Goal: Complete application form: Complete application form

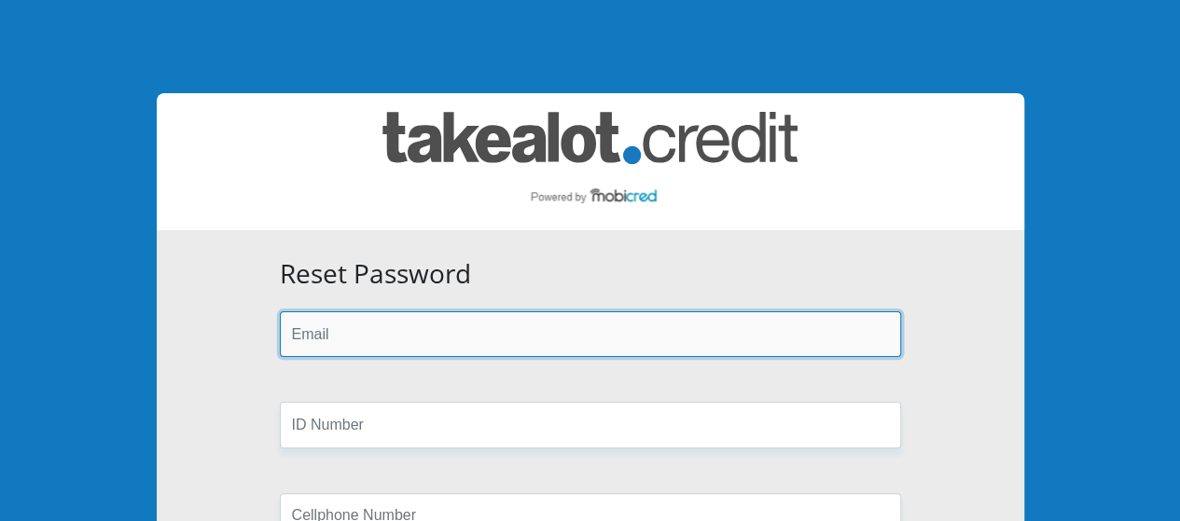
click at [374, 333] on input "email" at bounding box center [590, 334] width 621 height 46
type input "sisipof@gmail.com"
type input "0720255864"
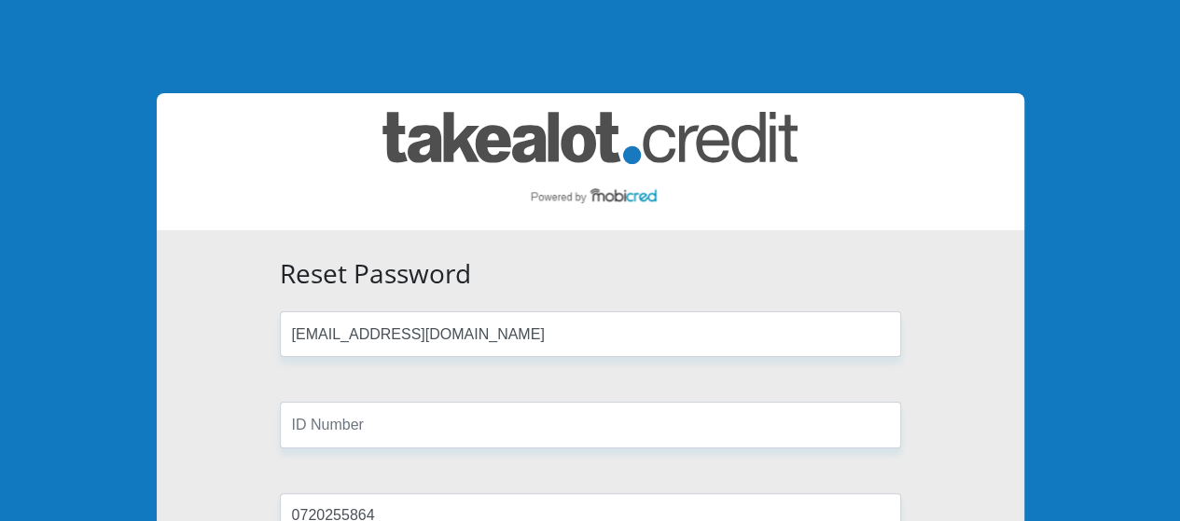
type input "Faku"
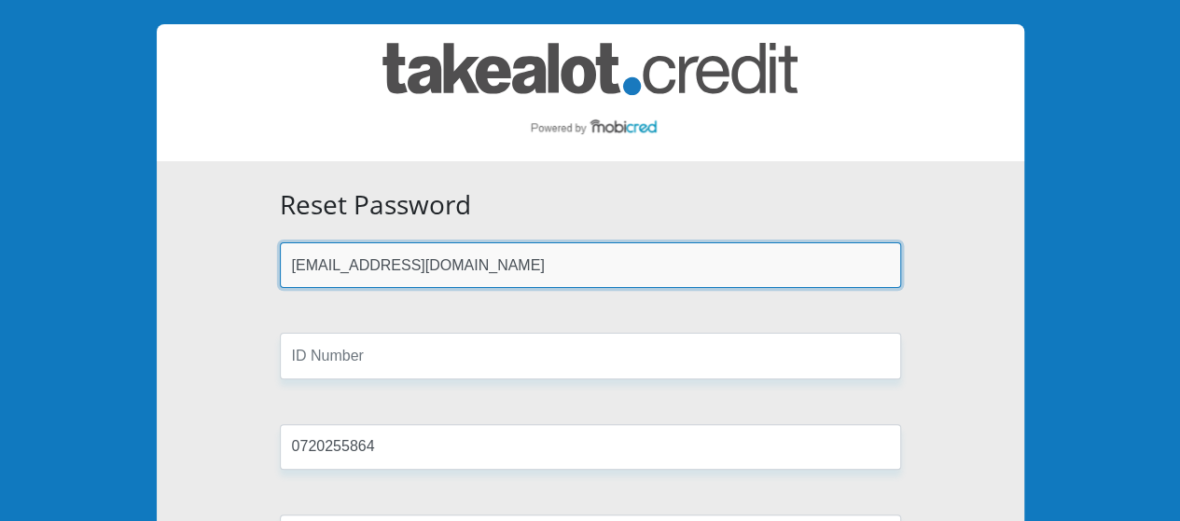
scroll to position [187, 0]
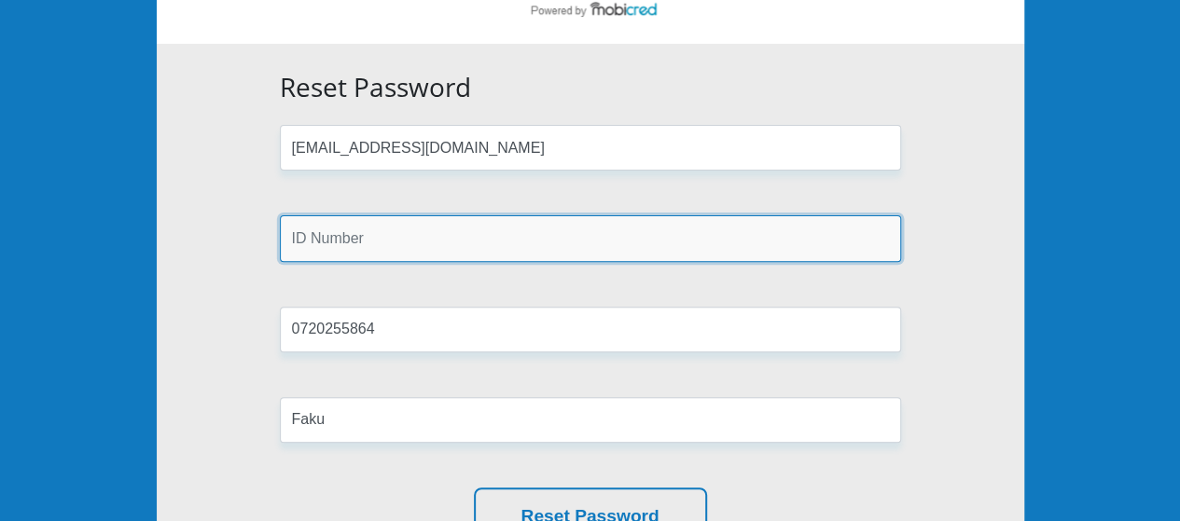
click at [392, 238] on input "text" at bounding box center [590, 238] width 621 height 46
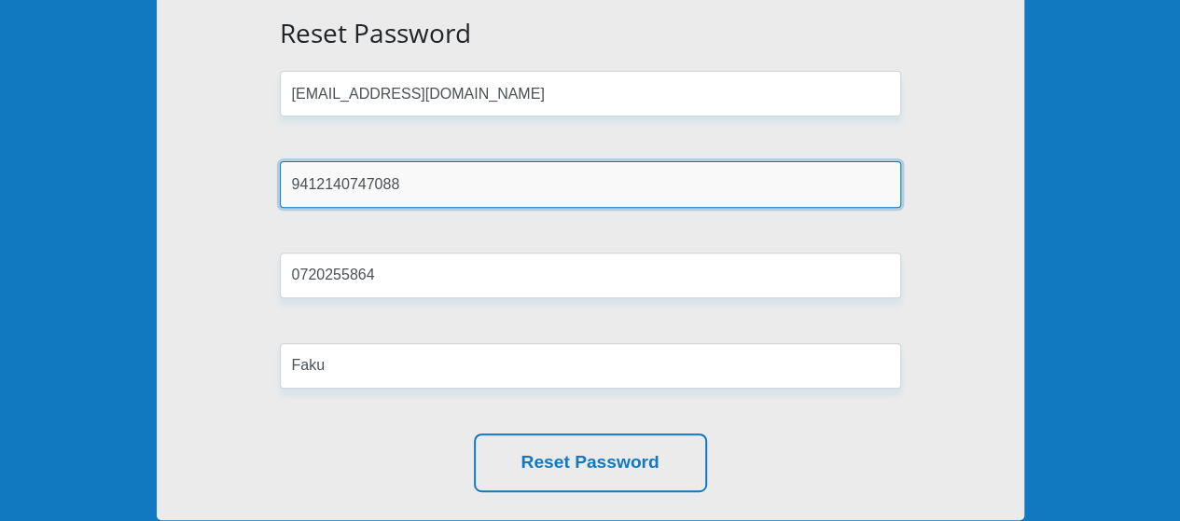
scroll to position [280, 0]
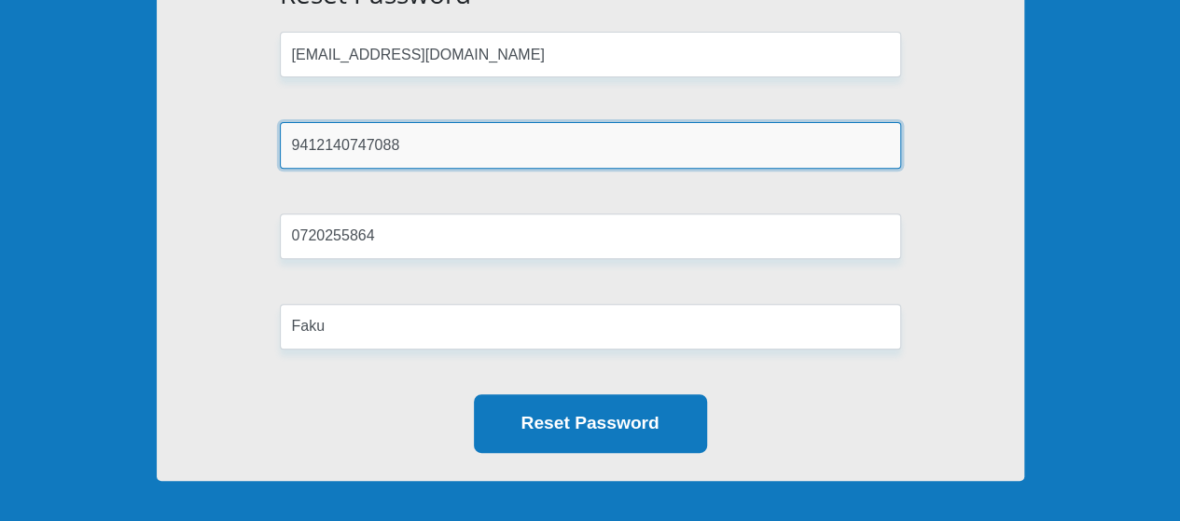
type input "9412140747088"
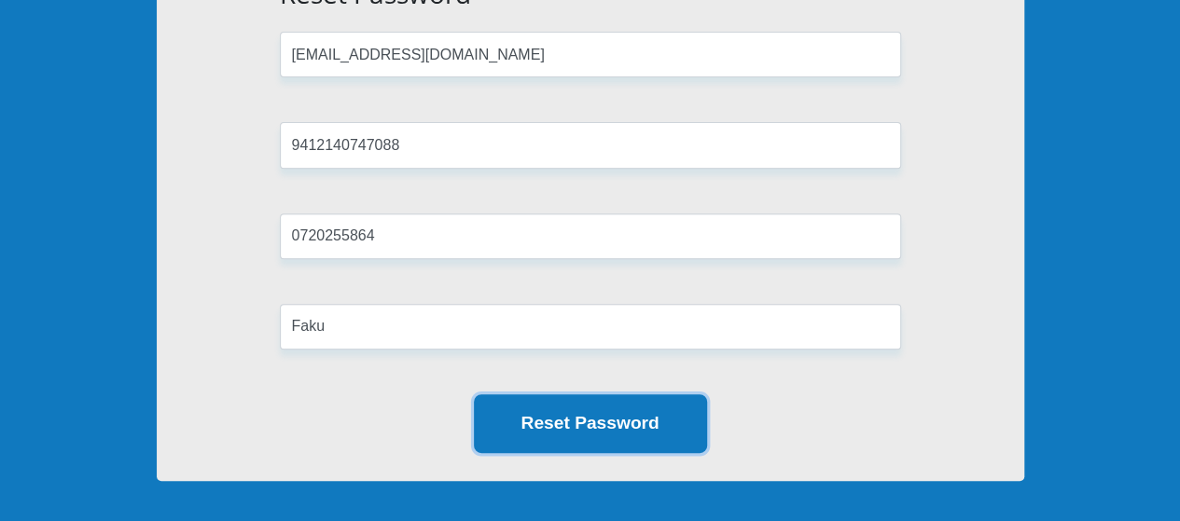
click at [610, 419] on button "Reset Password" at bounding box center [590, 423] width 233 height 59
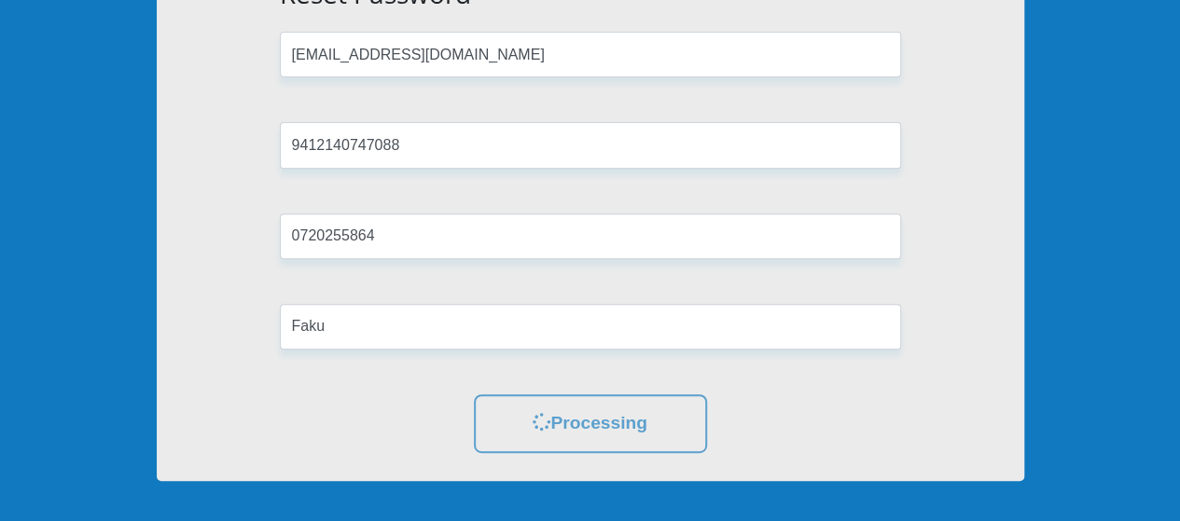
scroll to position [0, 0]
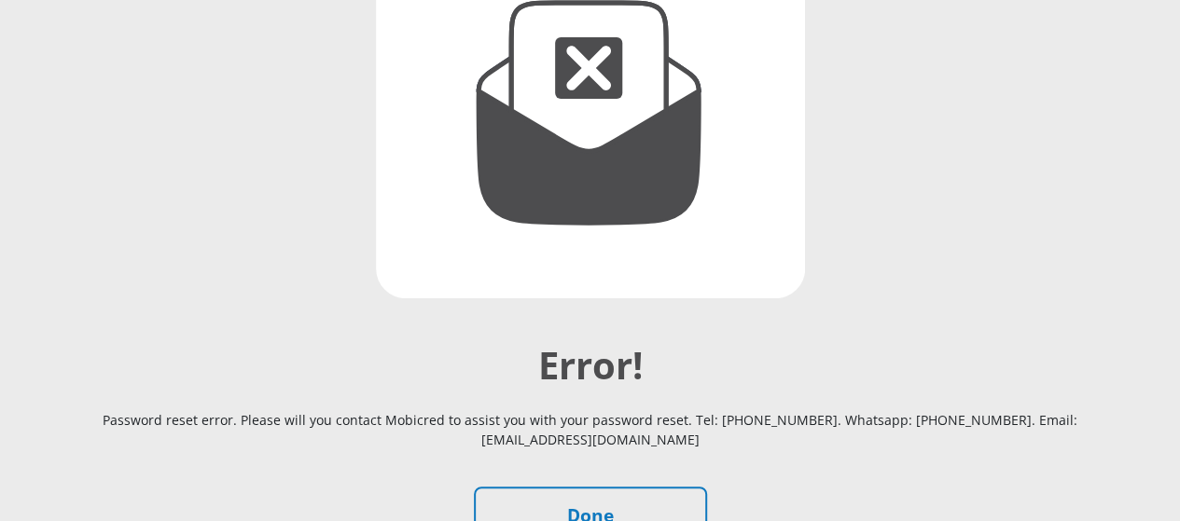
scroll to position [466, 0]
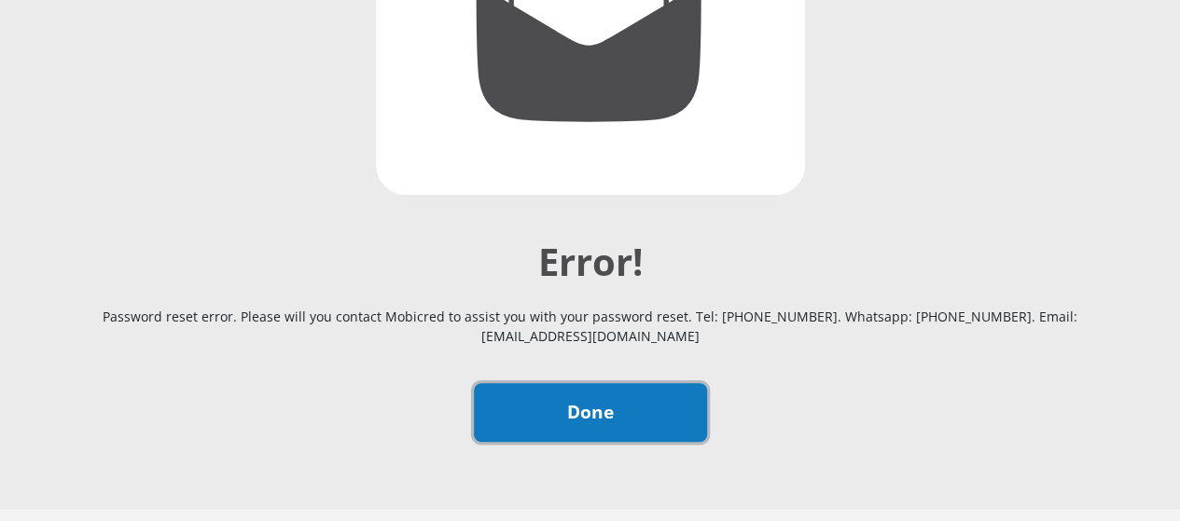
click at [579, 383] on link "Done" at bounding box center [590, 412] width 233 height 59
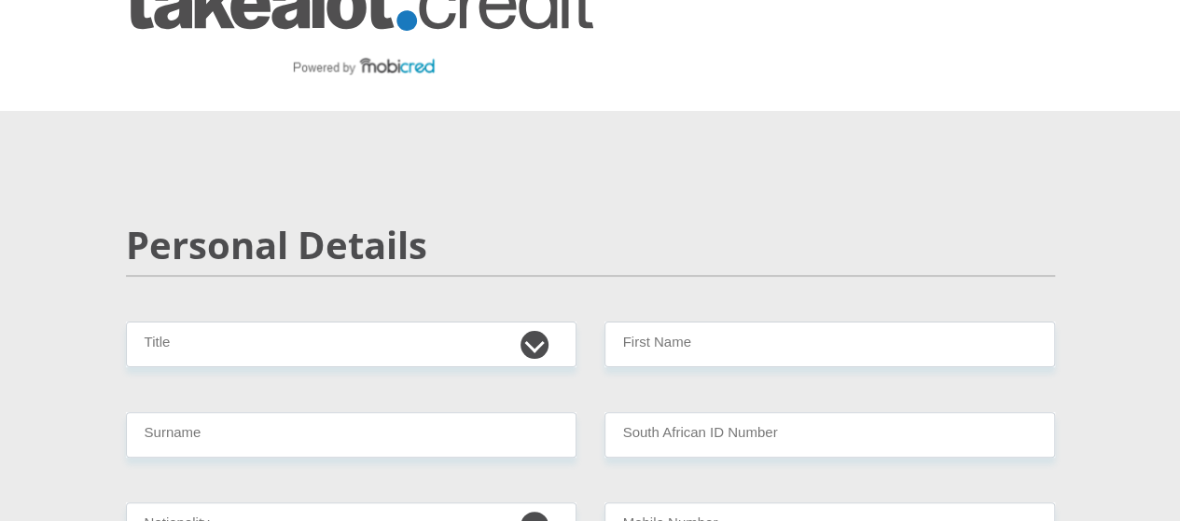
scroll to position [93, 0]
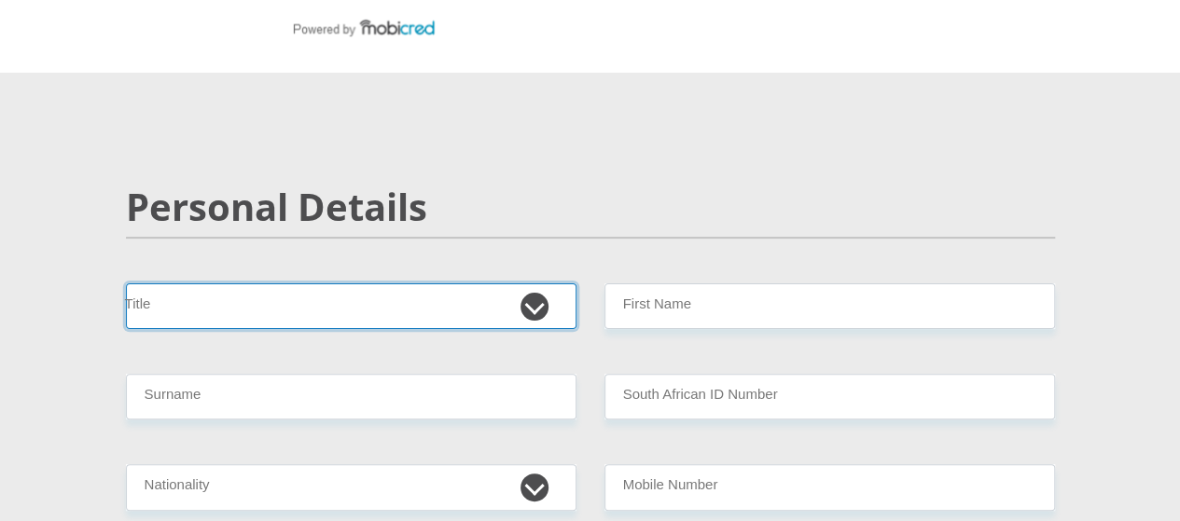
click at [278, 283] on select "Mr Ms Mrs Dr Other" at bounding box center [351, 306] width 450 height 46
select select "Ms"
click at [126, 283] on select "Mr Ms Mrs Dr Other" at bounding box center [351, 306] width 450 height 46
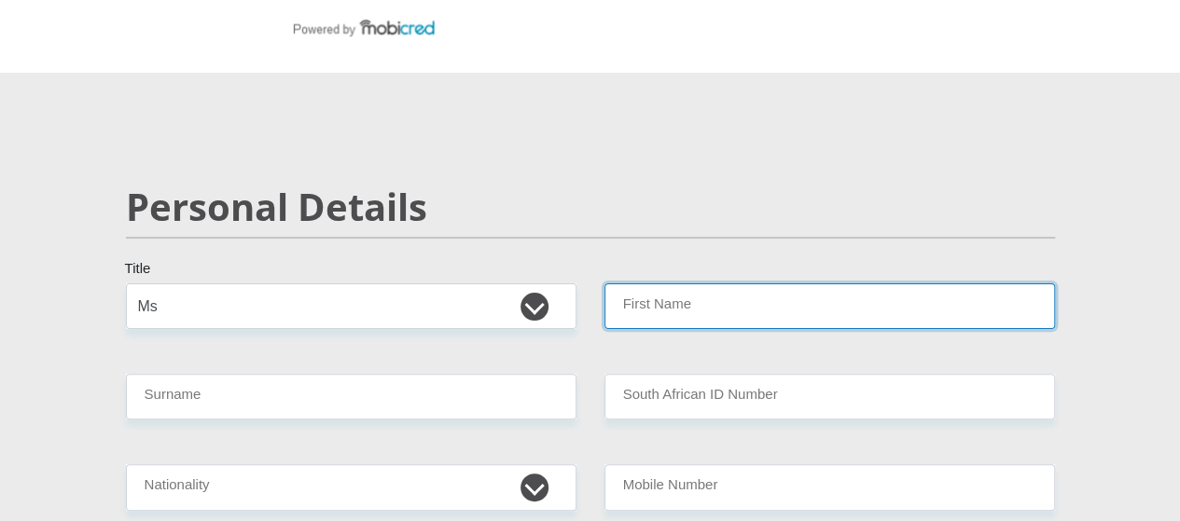
click at [683, 283] on input "First Name" at bounding box center [829, 306] width 450 height 46
type input "Sisipo"
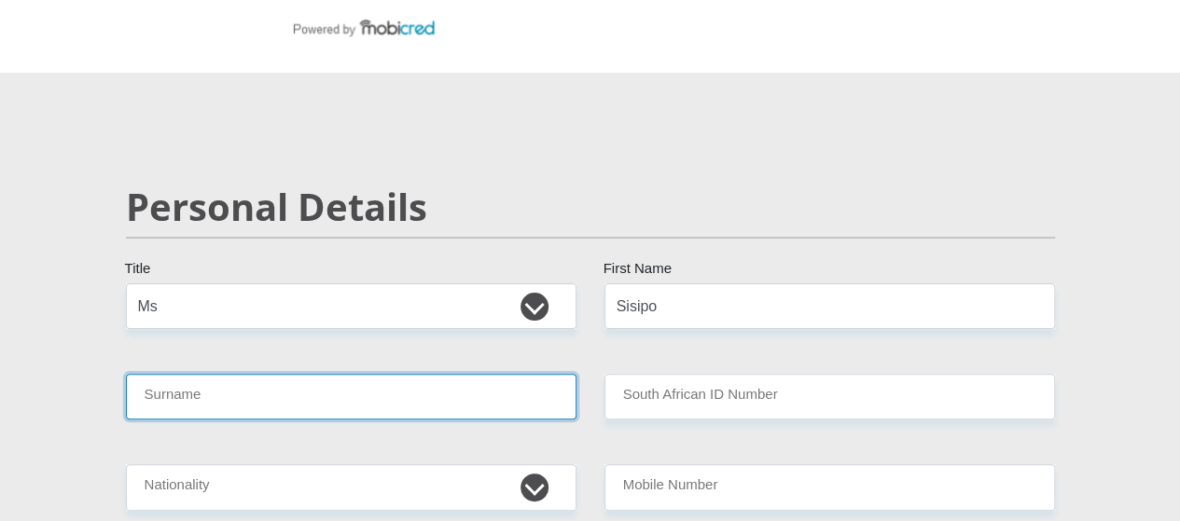
type input "Faku"
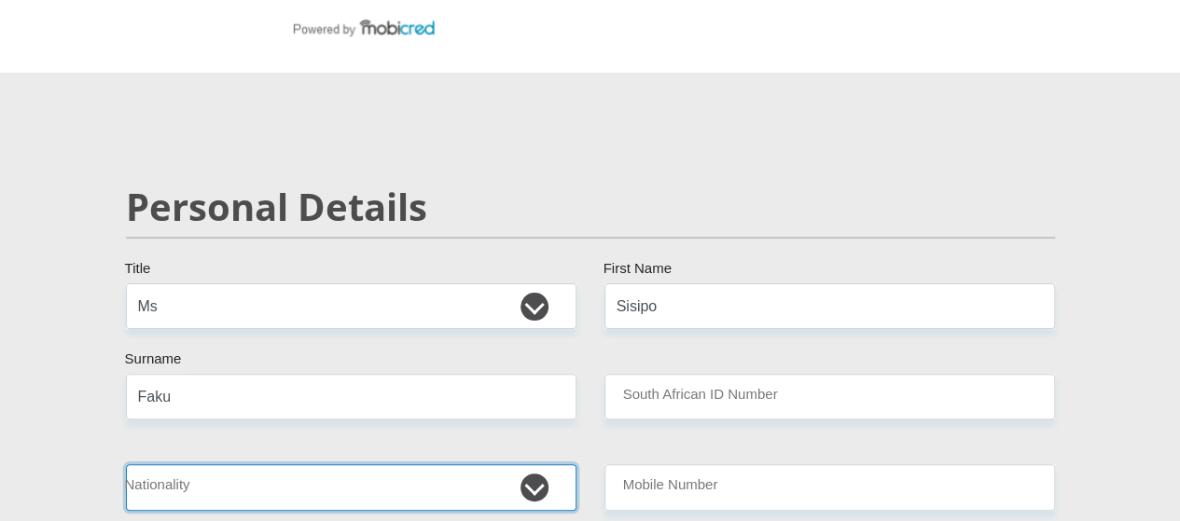
select select "ZAF"
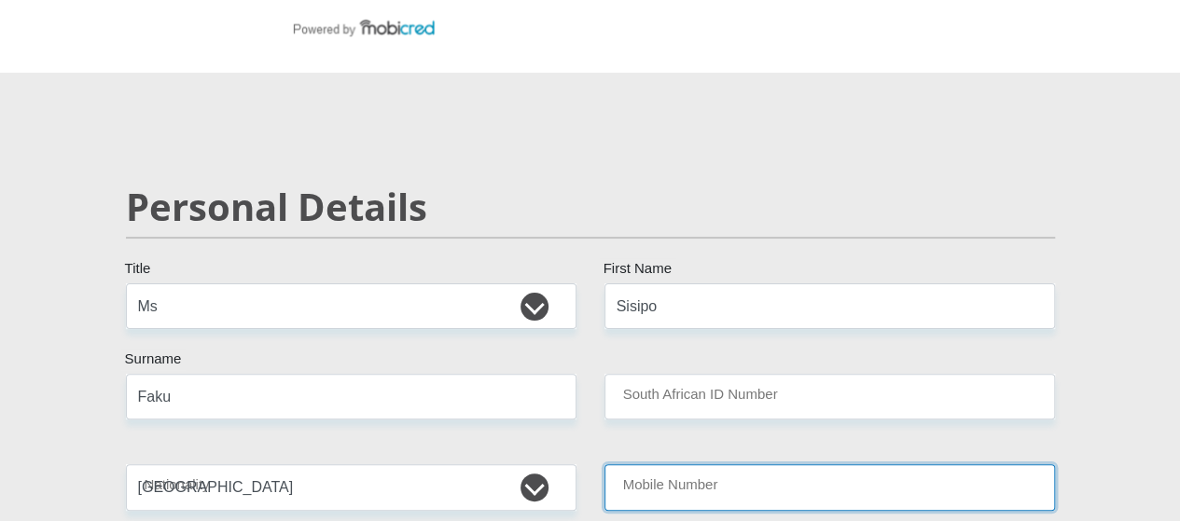
type input "0720255864"
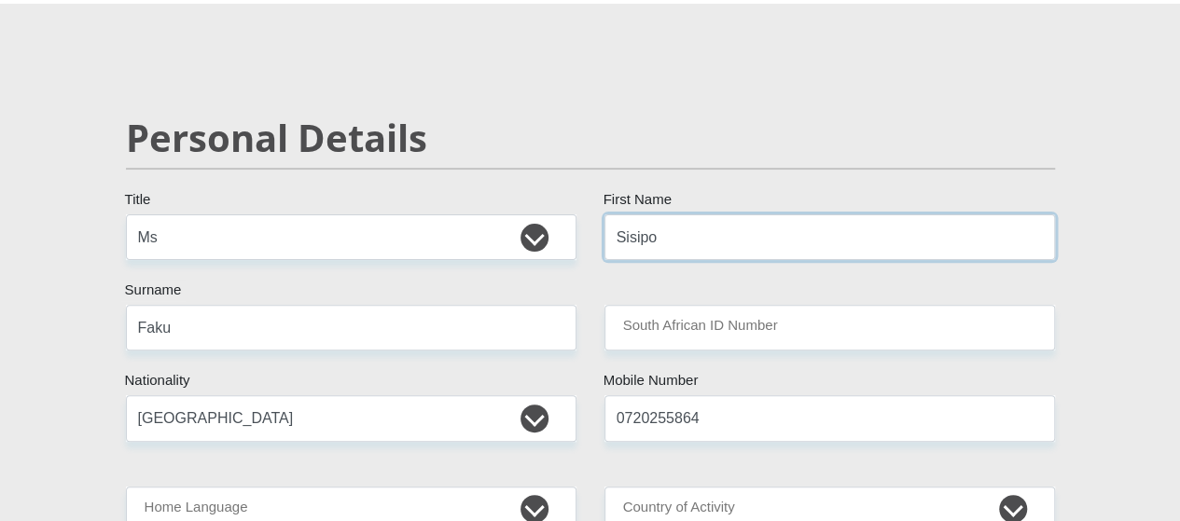
scroll to position [280, 0]
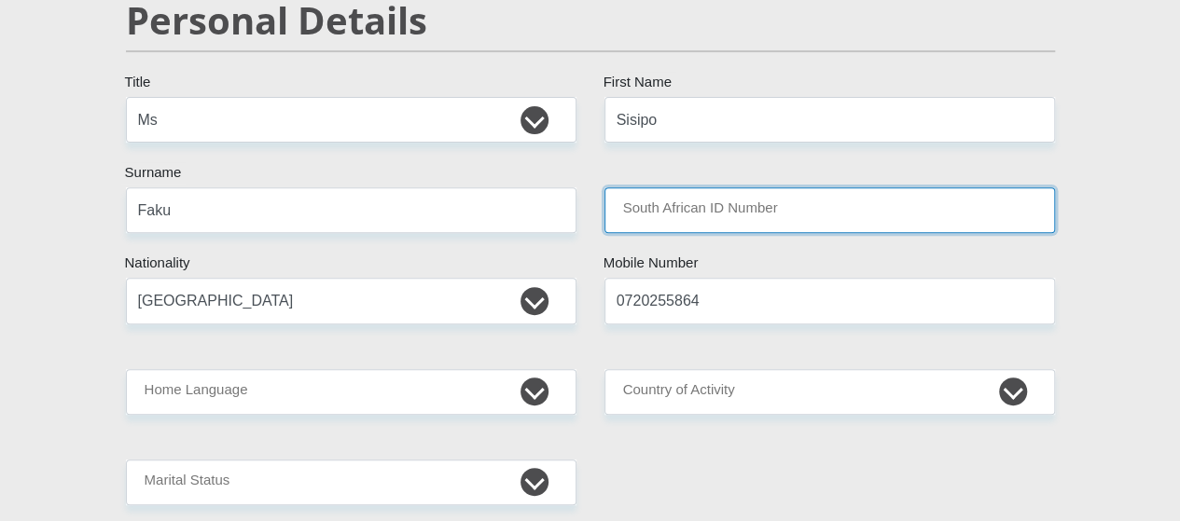
click at [668, 187] on input "South African ID Number" at bounding box center [829, 210] width 450 height 46
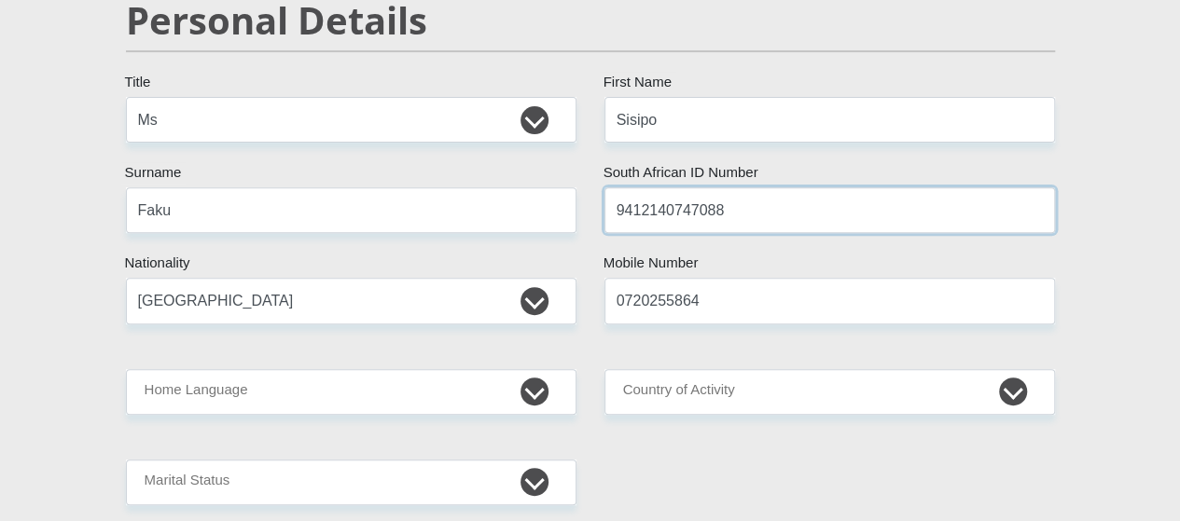
type input "9412140747088"
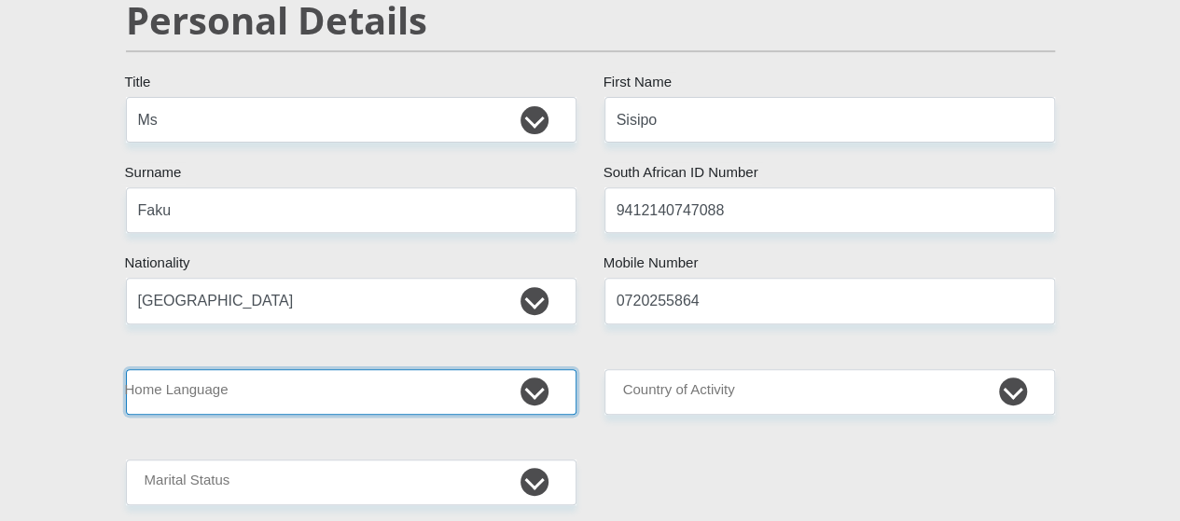
click at [260, 369] on select "Afrikaans English Sepedi South Ndebele Southern Sotho Swati Tsonga Tswana Venda…" at bounding box center [351, 392] width 450 height 46
click at [126, 369] on select "Afrikaans English Sepedi South Ndebele Southern Sotho Swati Tsonga Tswana Venda…" at bounding box center [351, 392] width 450 height 46
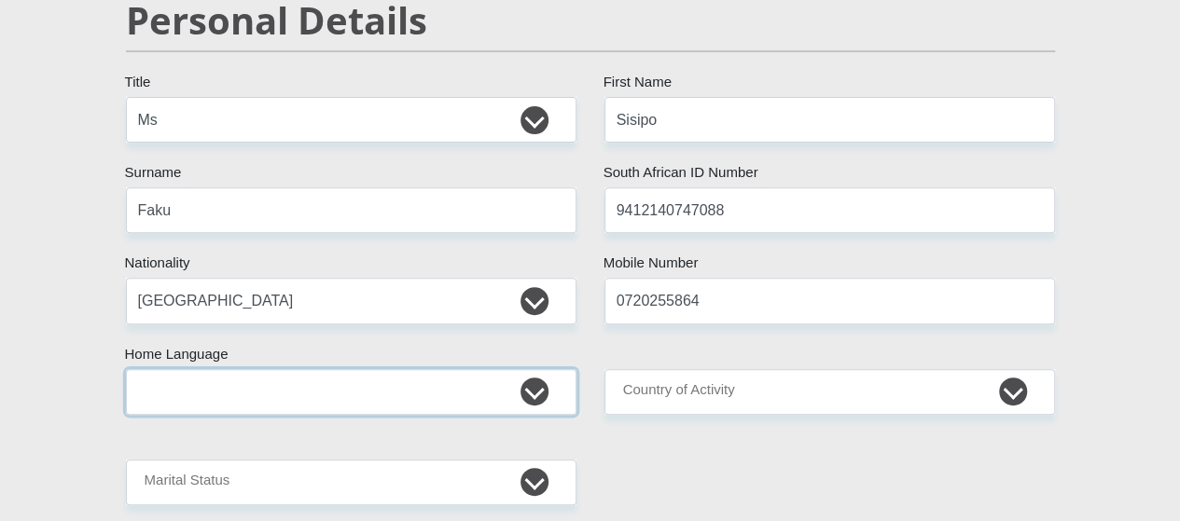
click at [229, 369] on select "Afrikaans English Sepedi South Ndebele Southern Sotho Swati Tsonga Tswana Venda…" at bounding box center [351, 392] width 450 height 46
select select "xho"
click at [126, 369] on select "Afrikaans English Sepedi South Ndebele Southern Sotho Swati Tsonga Tswana Venda…" at bounding box center [351, 392] width 450 height 46
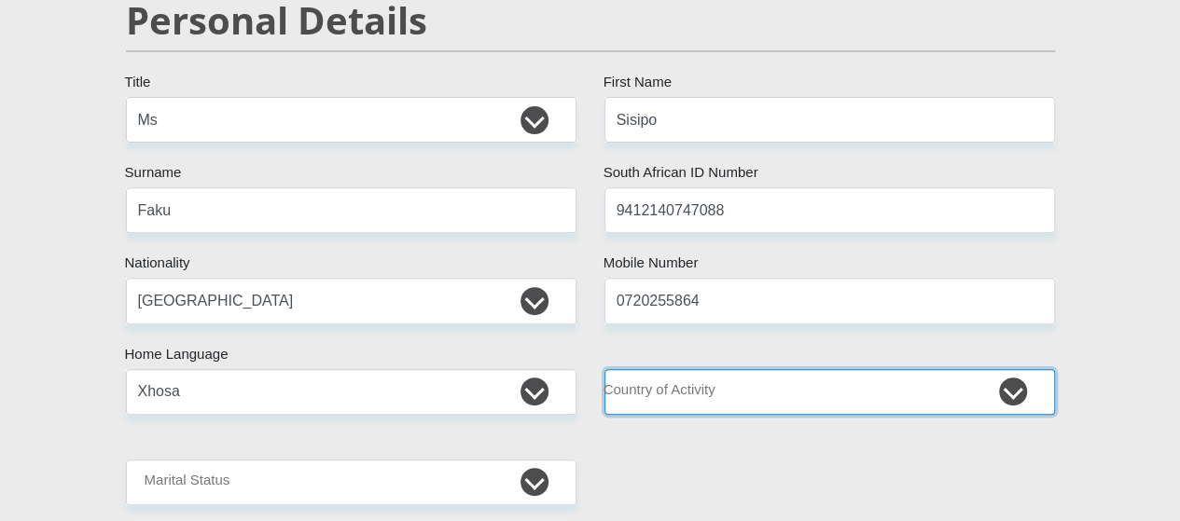
click at [708, 369] on select "South Africa Afghanistan Aland Islands Albania Algeria America Samoa American V…" at bounding box center [829, 392] width 450 height 46
select select "ZAF"
click at [604, 369] on select "South Africa Afghanistan Aland Islands Albania Algeria America Samoa American V…" at bounding box center [829, 392] width 450 height 46
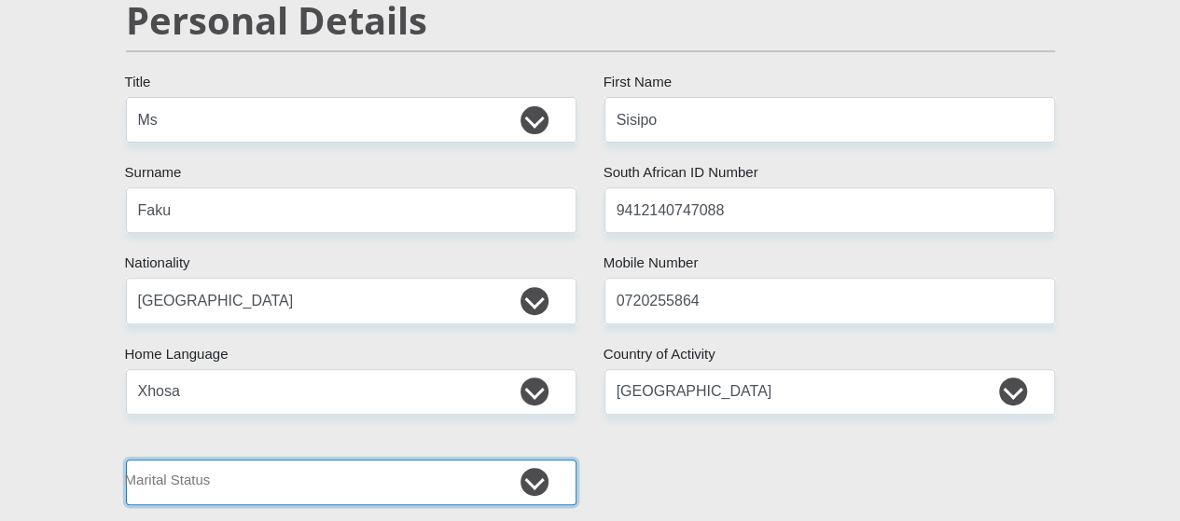
click at [218, 460] on select "Married ANC Single Divorced Widowed Married COP or Customary Law" at bounding box center [351, 483] width 450 height 46
select select "2"
click at [126, 460] on select "Married ANC Single Divorced Widowed Married COP or Customary Law" at bounding box center [351, 483] width 450 height 46
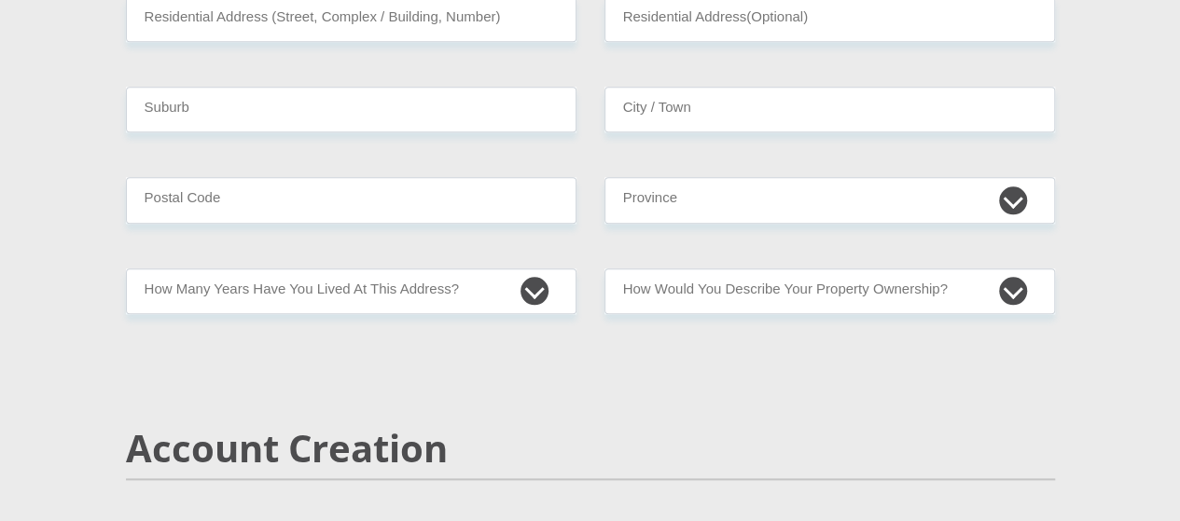
scroll to position [746, 0]
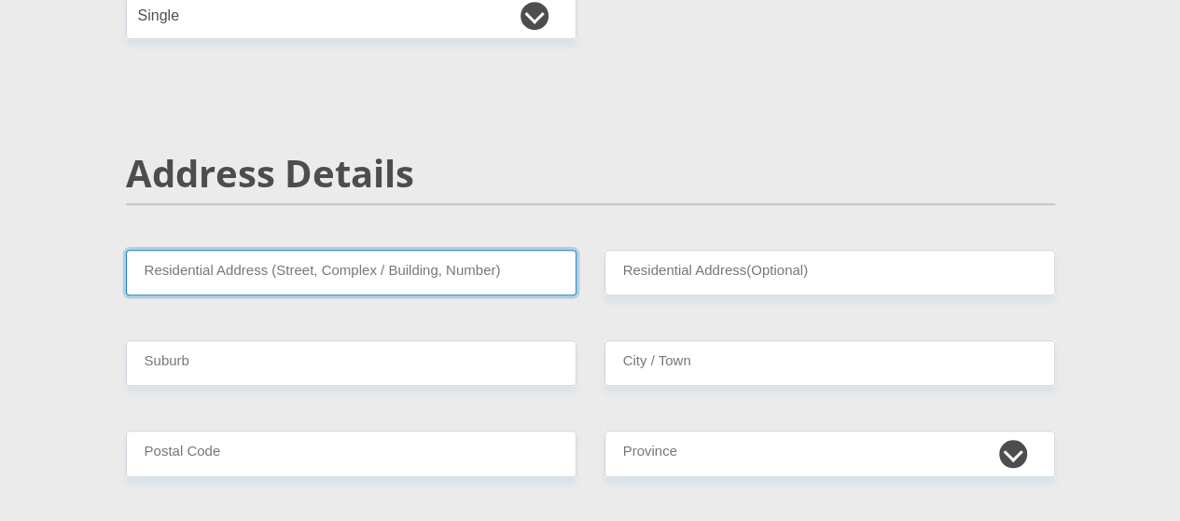
click at [289, 250] on input "Residential Address (Street, Complex / Building, Number)" at bounding box center [351, 273] width 450 height 46
type input "11065 MOTSEME STREET, DOBSONVILLE"
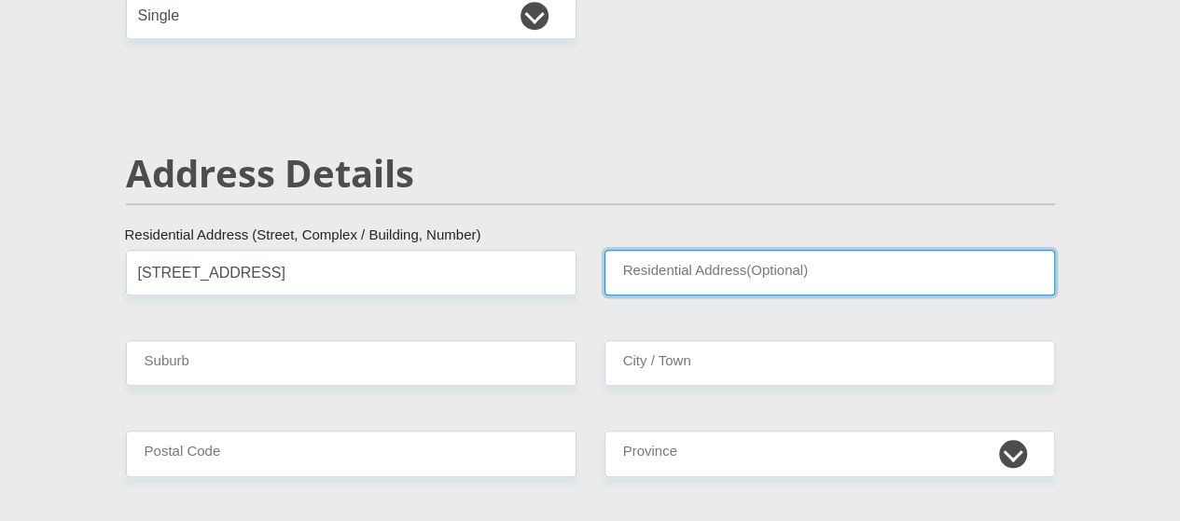
type input "11065 Motseme street Dobsonville 1863"
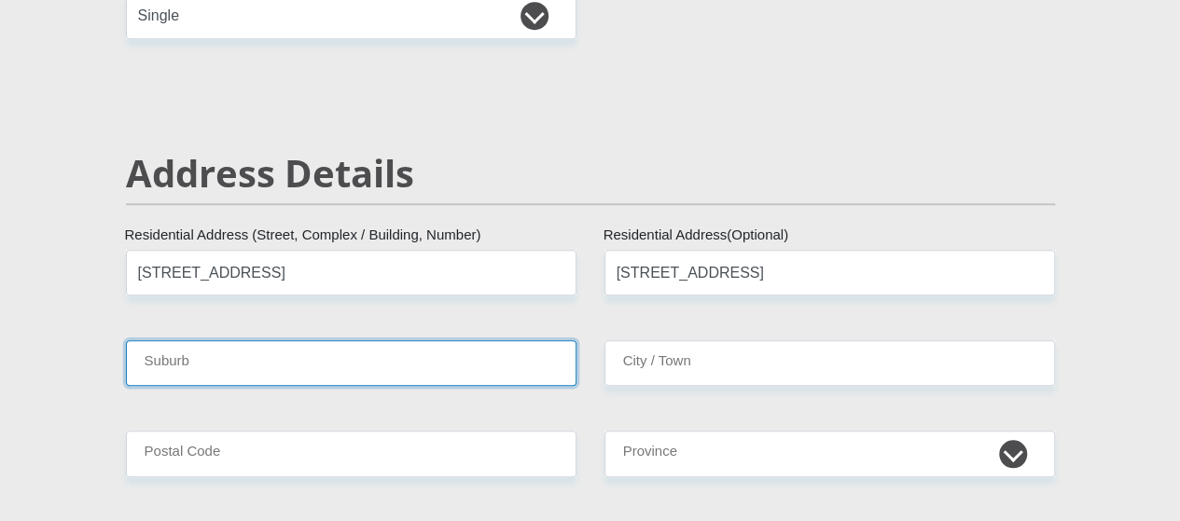
type input "Johannesburg"
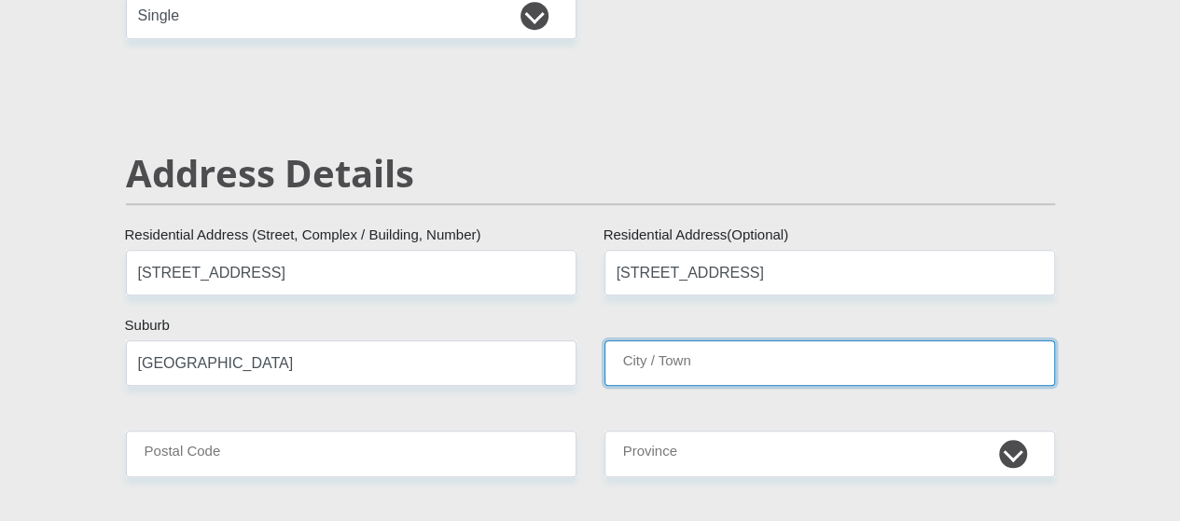
type input "Johannesburg"
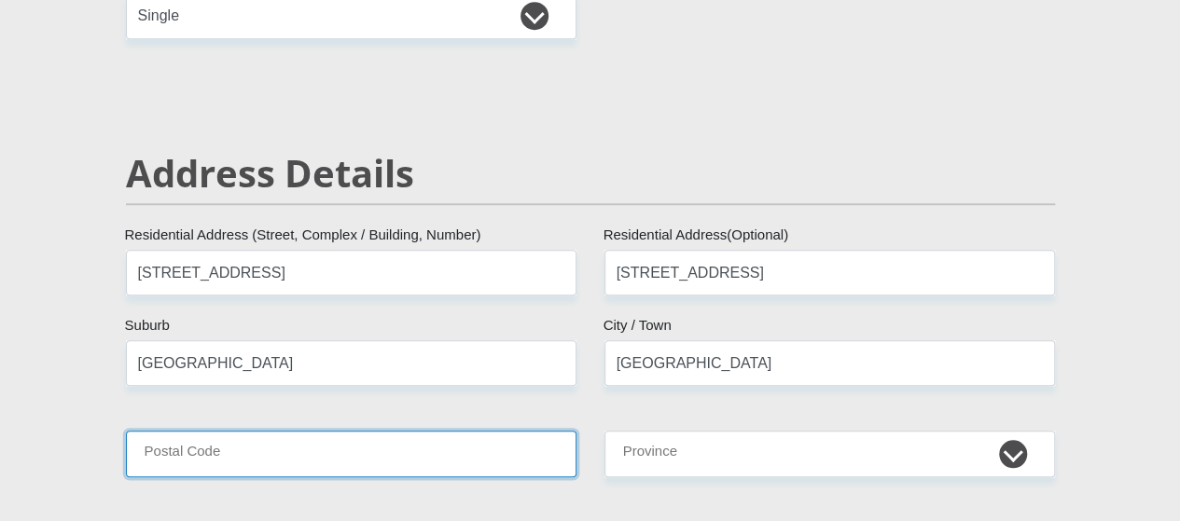
type input "1863"
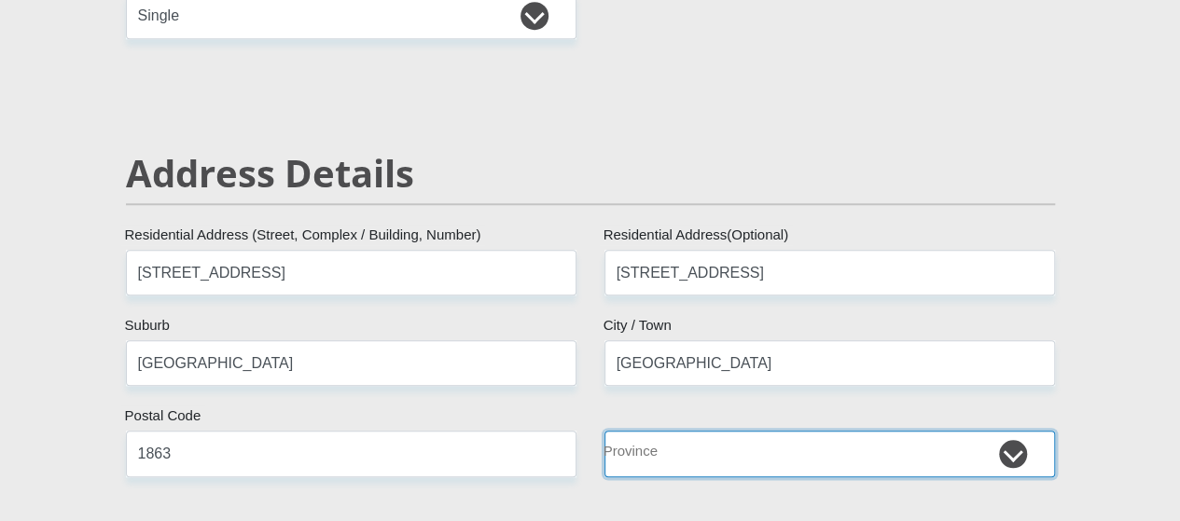
click at [682, 431] on select "Eastern Cape Free State Gauteng KwaZulu-Natal Limpopo Mpumalanga Northern Cape …" at bounding box center [829, 454] width 450 height 46
select select "Gauteng"
click at [604, 431] on select "Eastern Cape Free State Gauteng KwaZulu-Natal Limpopo Mpumalanga Northern Cape …" at bounding box center [829, 454] width 450 height 46
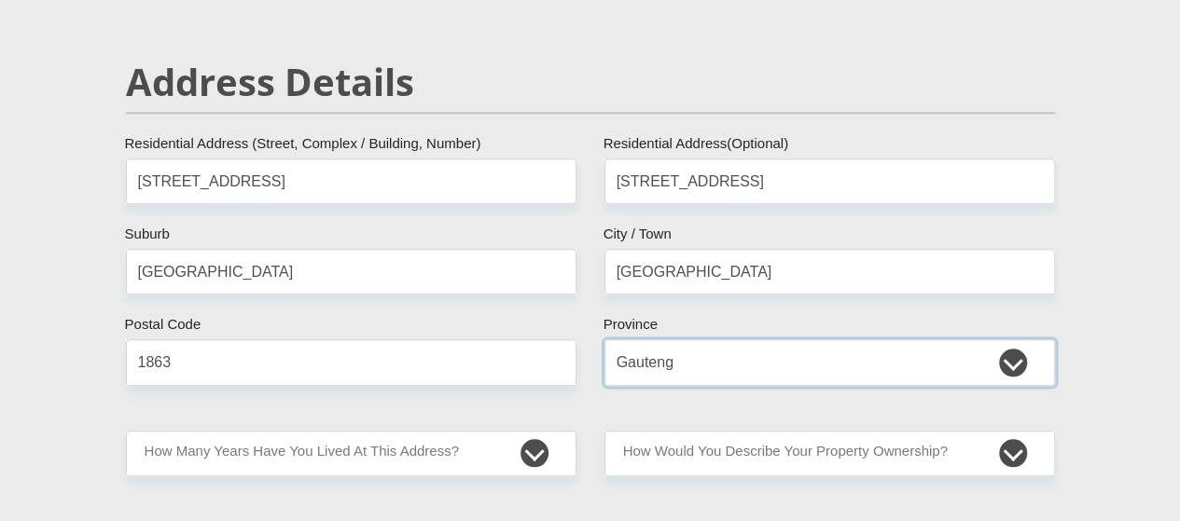
scroll to position [933, 0]
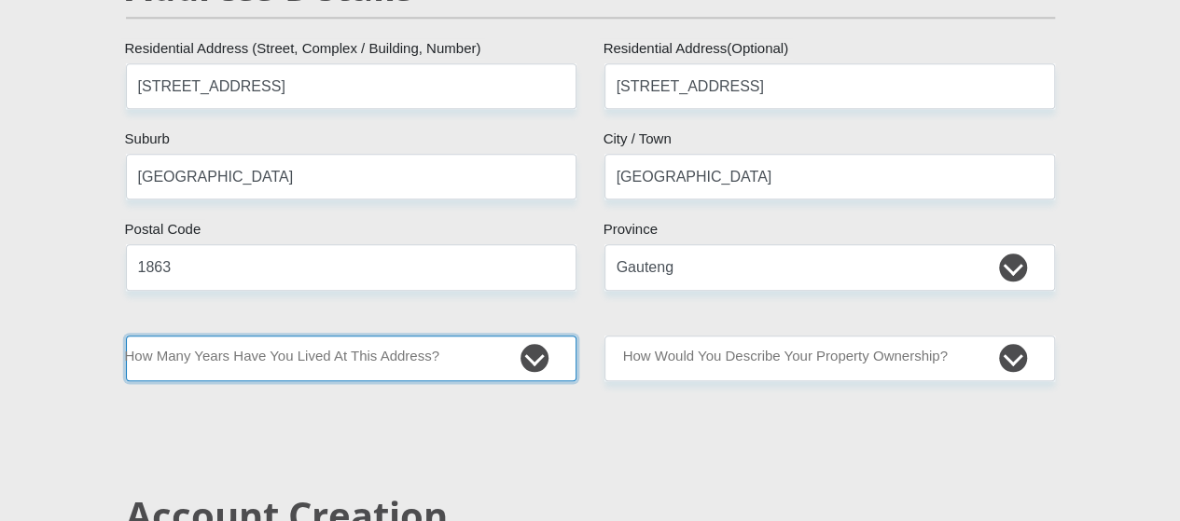
click at [271, 336] on select "less than 1 year 1-3 years 3-5 years 5+ years" at bounding box center [351, 359] width 450 height 46
select select "4"
click at [126, 336] on select "less than 1 year 1-3 years 3-5 years 5+ years" at bounding box center [351, 359] width 450 height 46
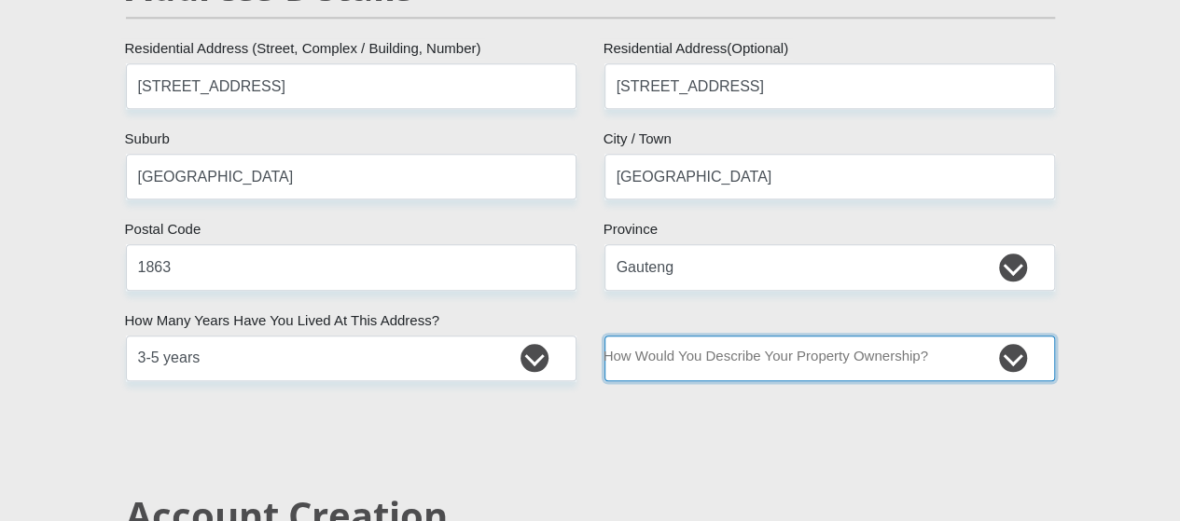
click at [677, 336] on select "Owned Rented Family Owned Company Dwelling" at bounding box center [829, 359] width 450 height 46
select select "Rented"
click at [604, 336] on select "Owned Rented Family Owned Company Dwelling" at bounding box center [829, 359] width 450 height 46
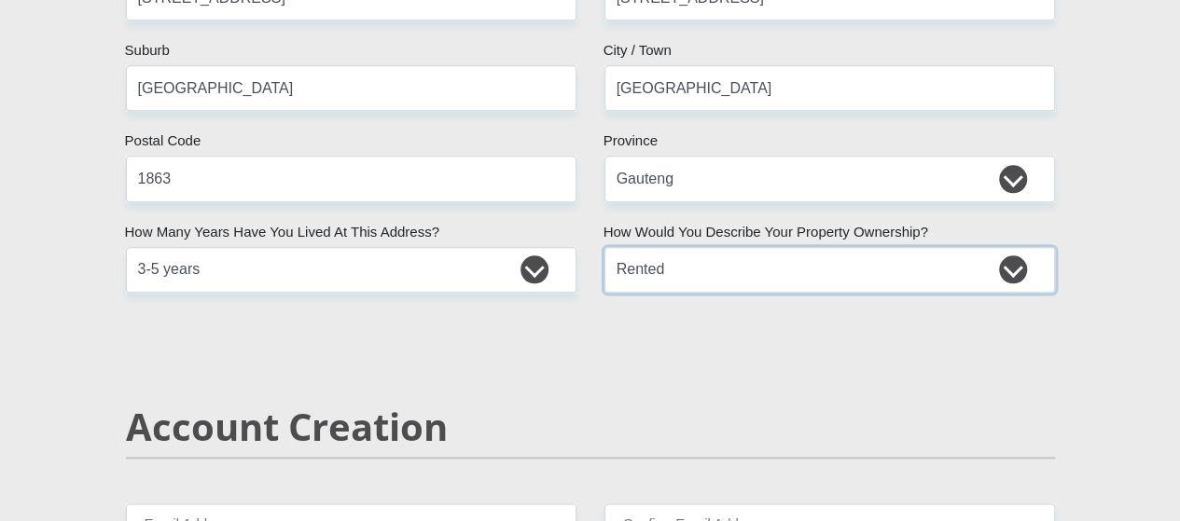
scroll to position [1119, 0]
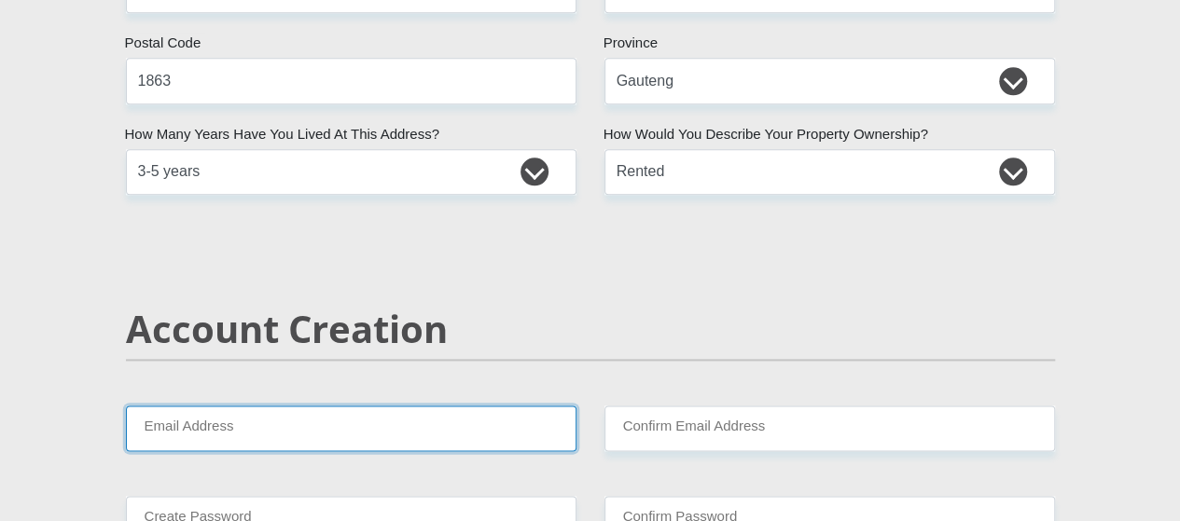
click at [264, 406] on input "Email Address" at bounding box center [351, 429] width 450 height 46
type input "sisipof@gmail.com"
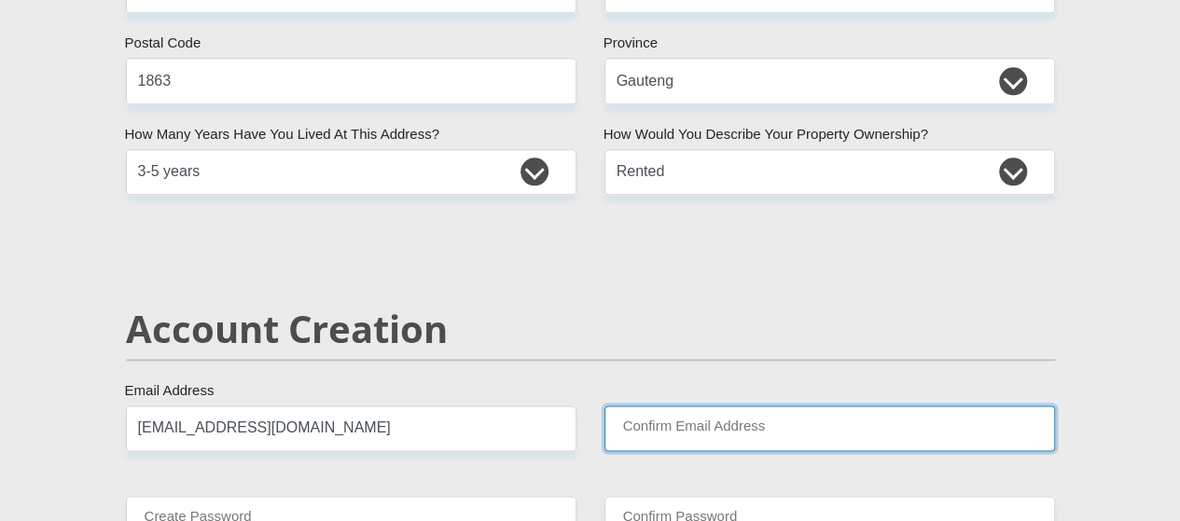
type input "sisipof@gmail.com"
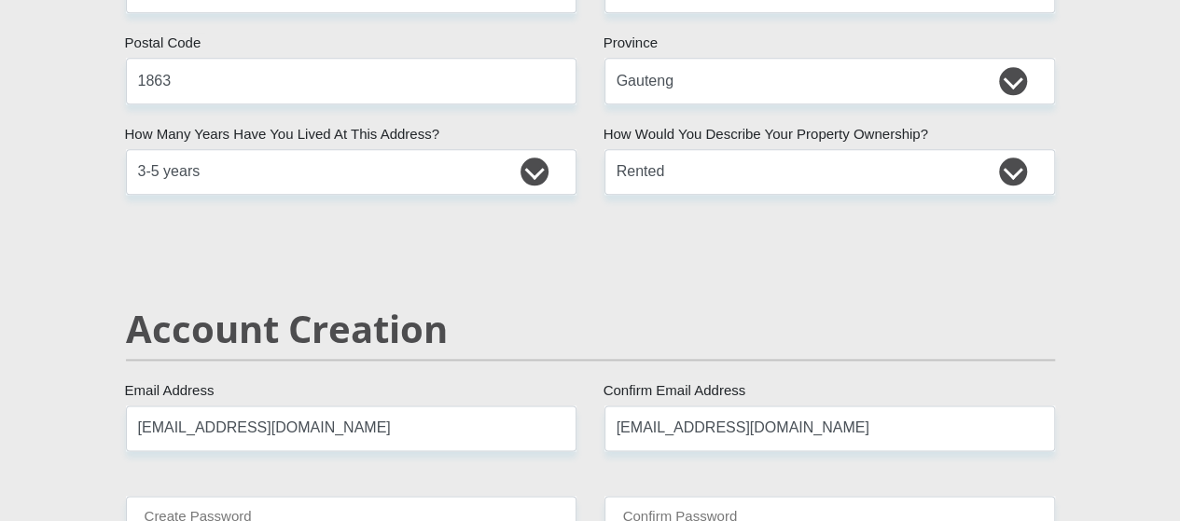
type input "0720255864"
type input "Sisipo"
type input "Faku"
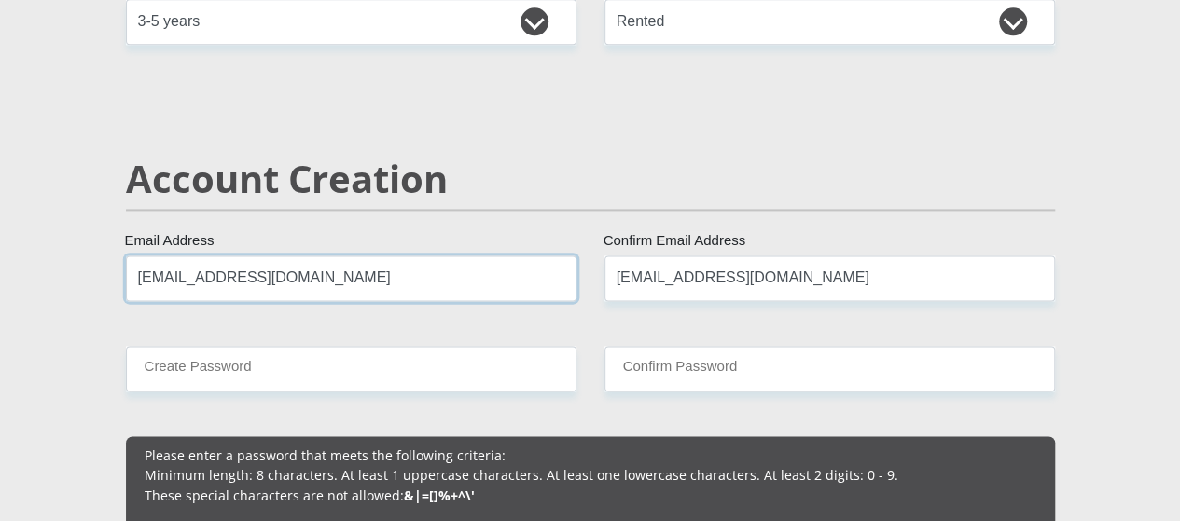
scroll to position [1399, 0]
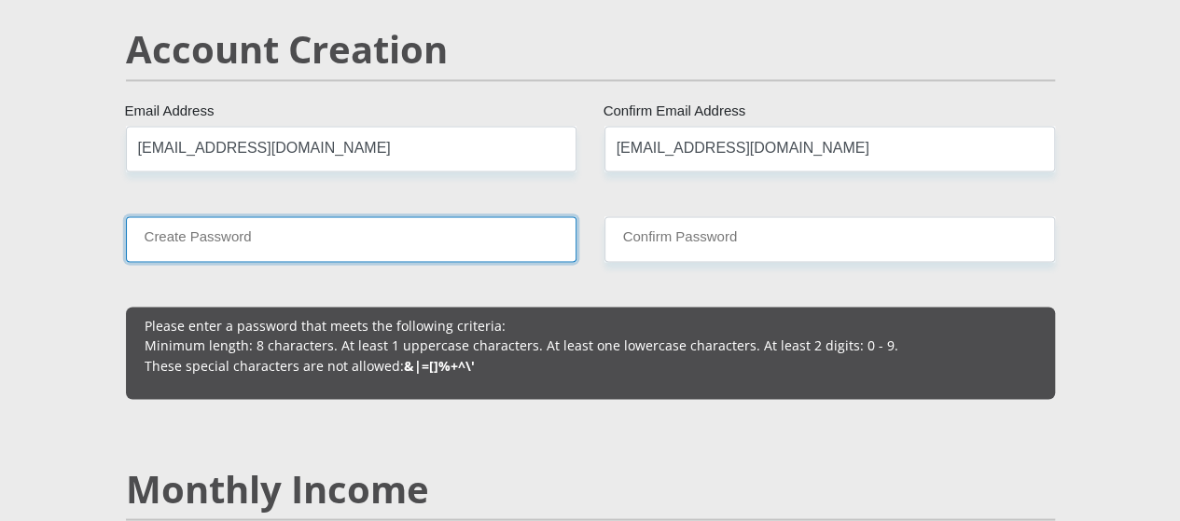
click at [266, 216] on input "Create Password" at bounding box center [351, 239] width 450 height 46
type input "Unako1708#"
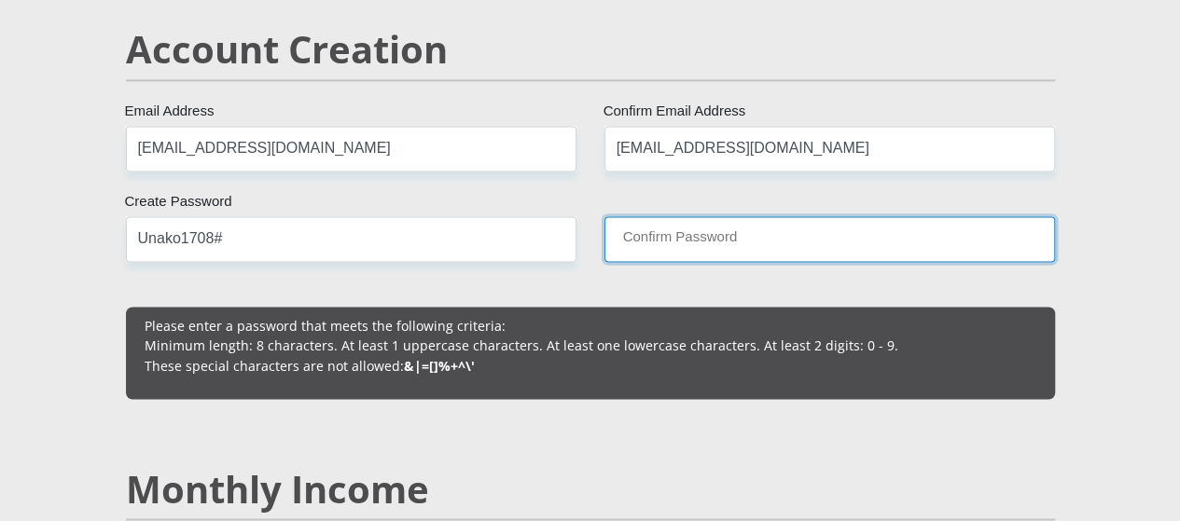
click at [701, 216] on input "Confirm Password" at bounding box center [829, 239] width 450 height 46
type input "Unako1708#"
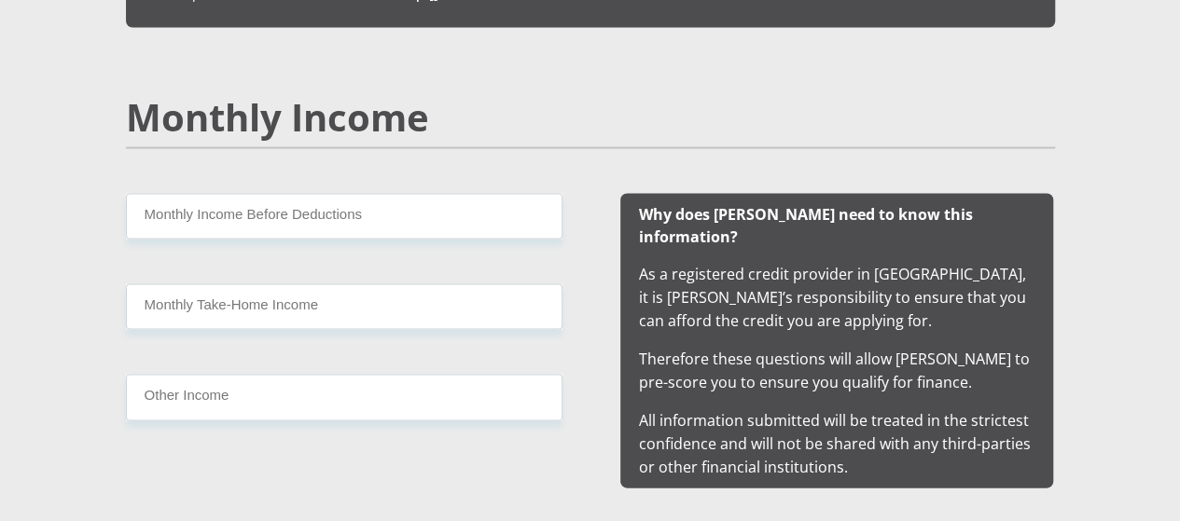
scroll to position [1772, 0]
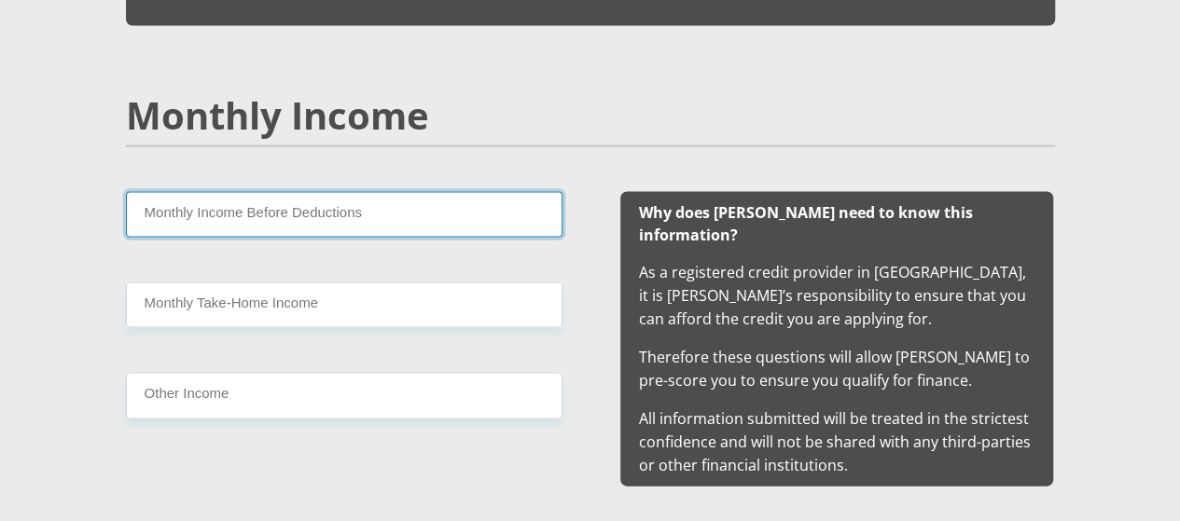
click at [228, 192] on input "Monthly Income Before Deductions" at bounding box center [344, 215] width 436 height 46
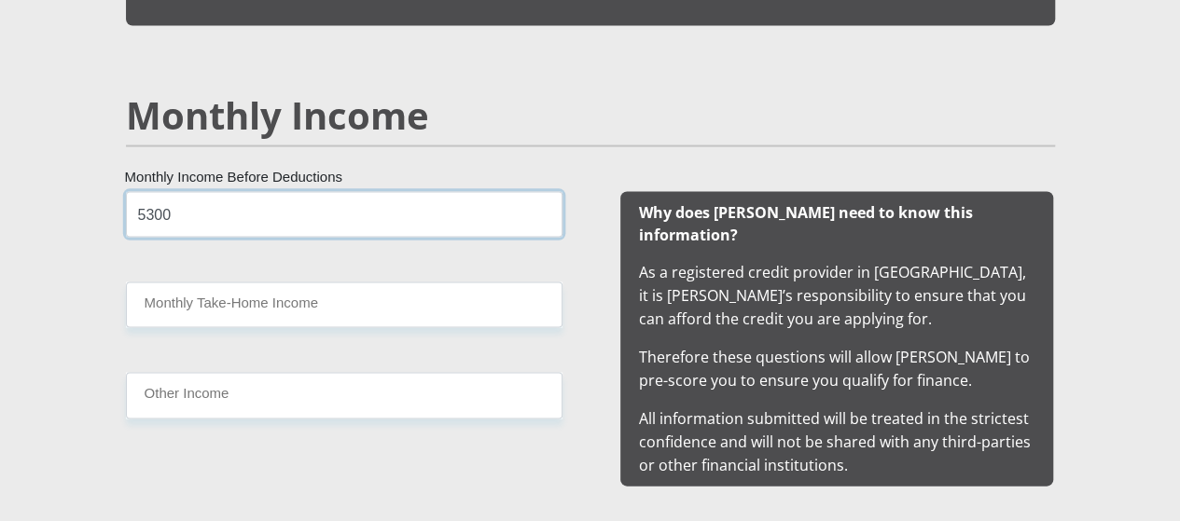
type input "5300"
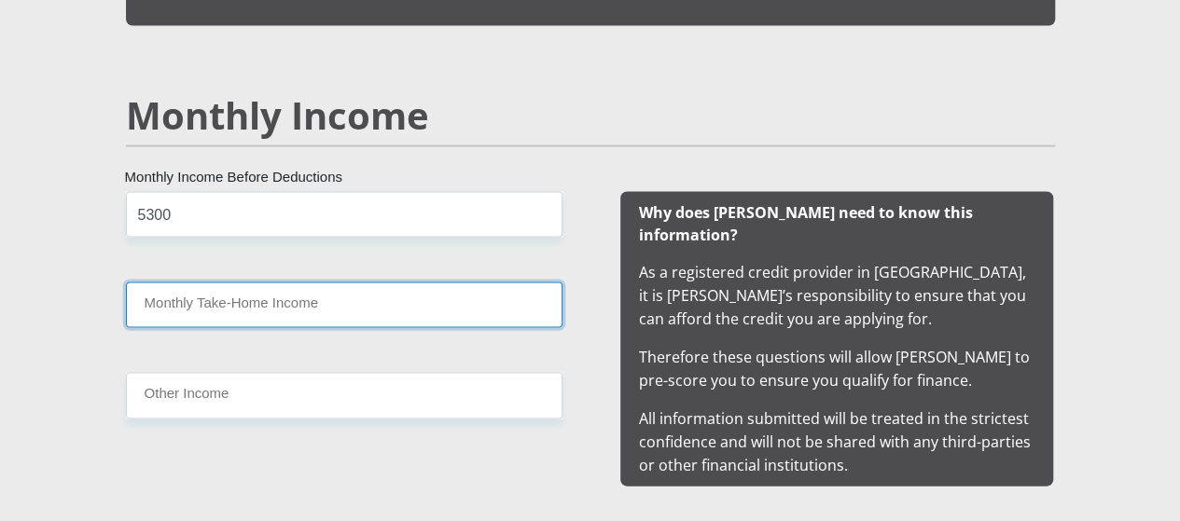
click at [285, 283] on input "Monthly Take-Home Income" at bounding box center [344, 306] width 436 height 46
click at [201, 283] on input "Monthly Take-Home Income" at bounding box center [344, 306] width 436 height 46
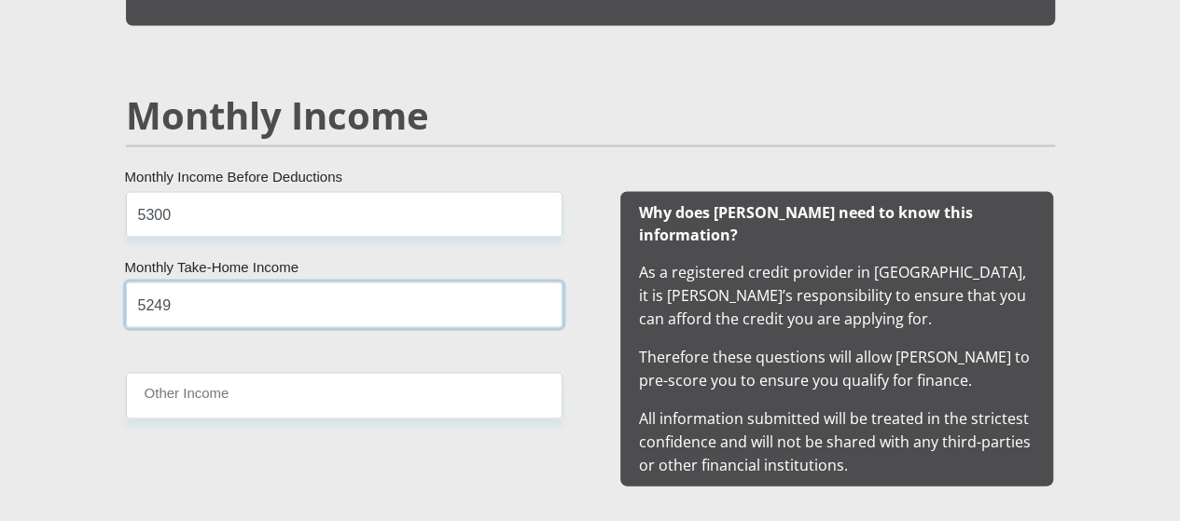
type input "5249"
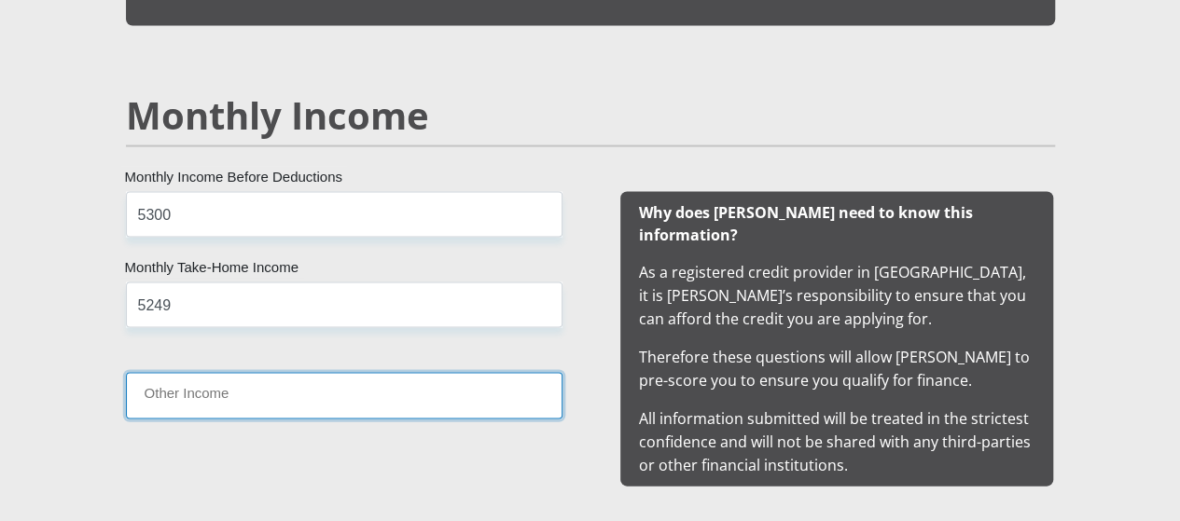
click at [218, 373] on input "Other Income" at bounding box center [344, 396] width 436 height 46
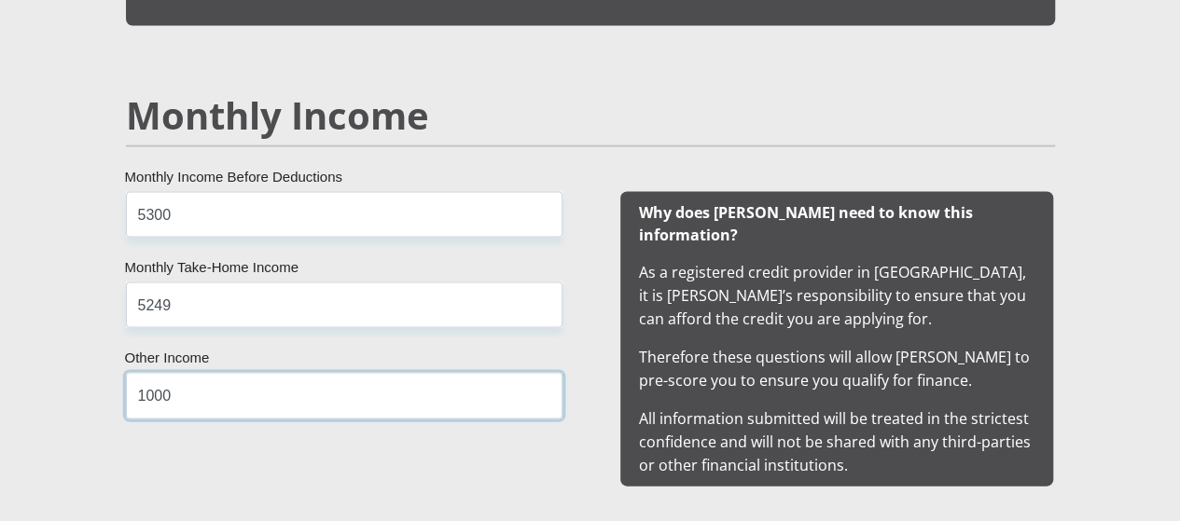
type input "1000"
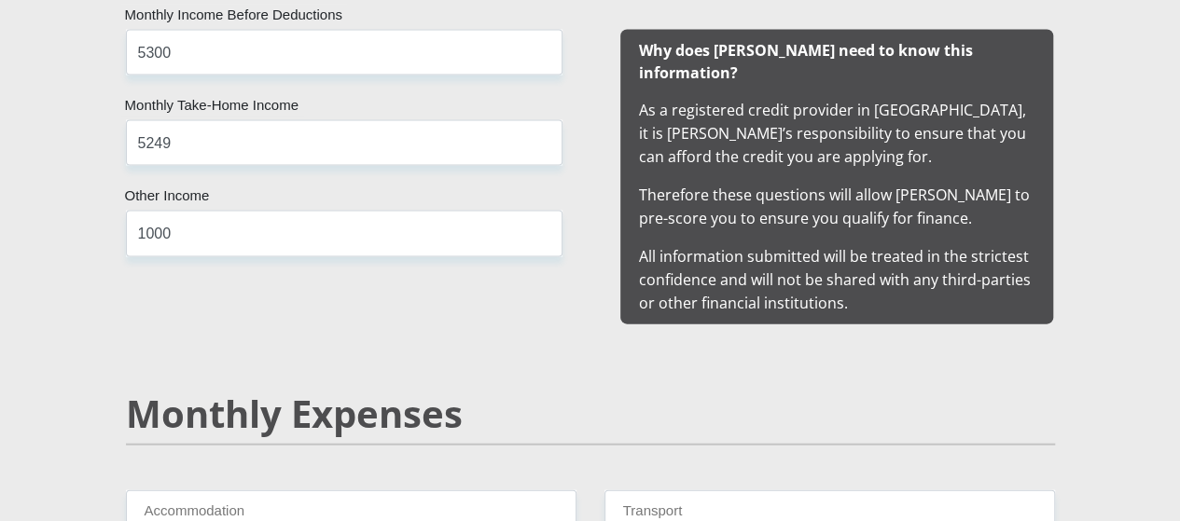
scroll to position [2052, 0]
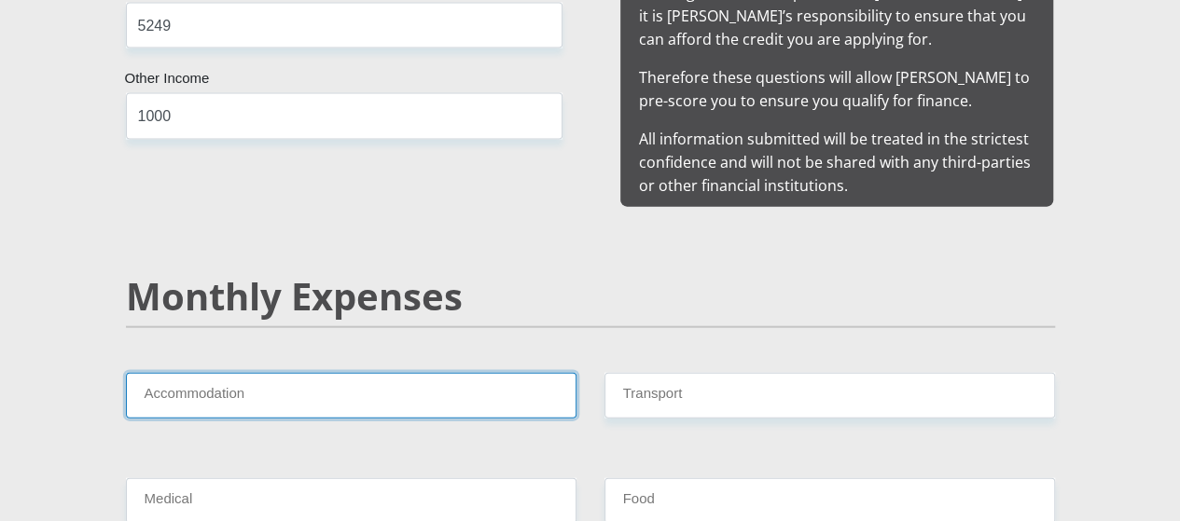
click at [214, 373] on input "Accommodation" at bounding box center [351, 396] width 450 height 46
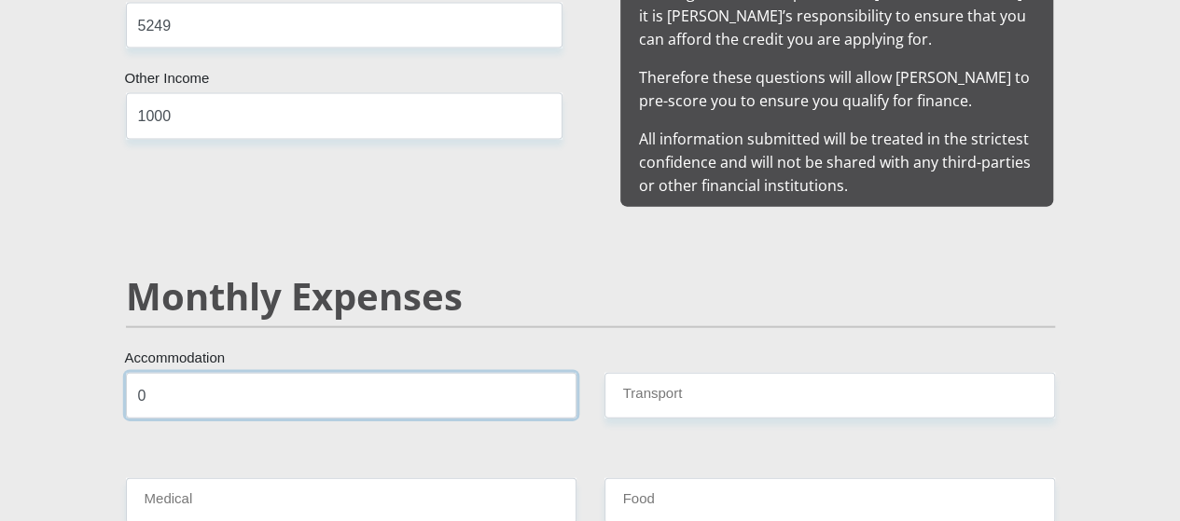
type input "0"
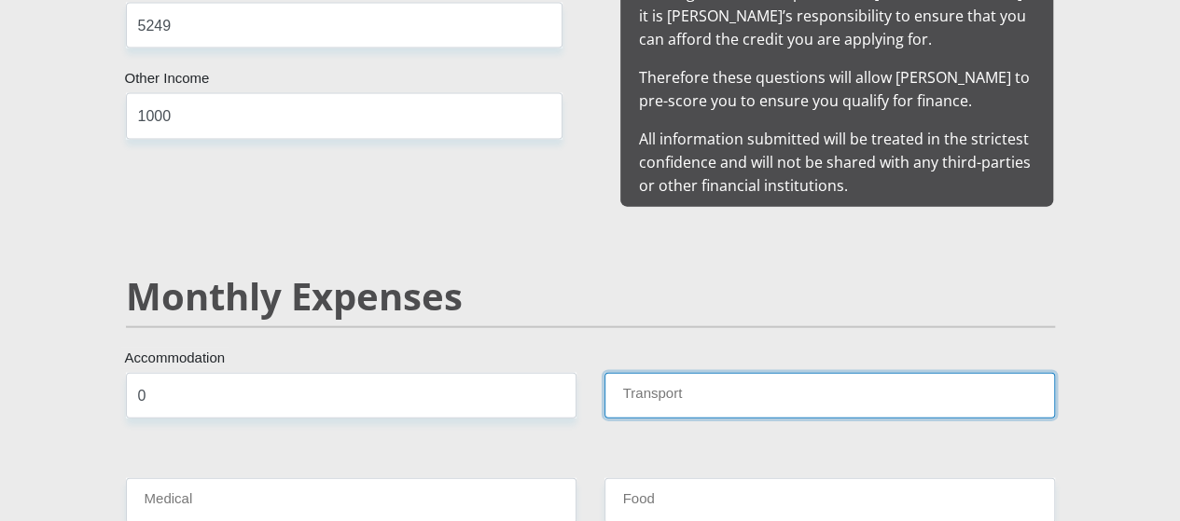
click at [646, 373] on input "Transport" at bounding box center [829, 396] width 450 height 46
type input "800"
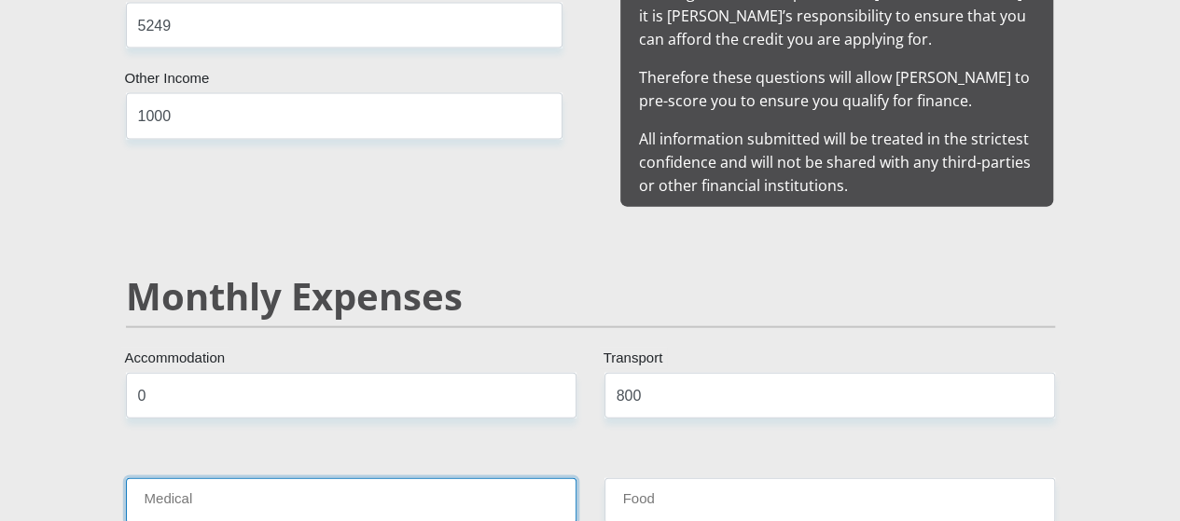
click at [214, 478] on input "Medical" at bounding box center [351, 501] width 450 height 46
type input "0"
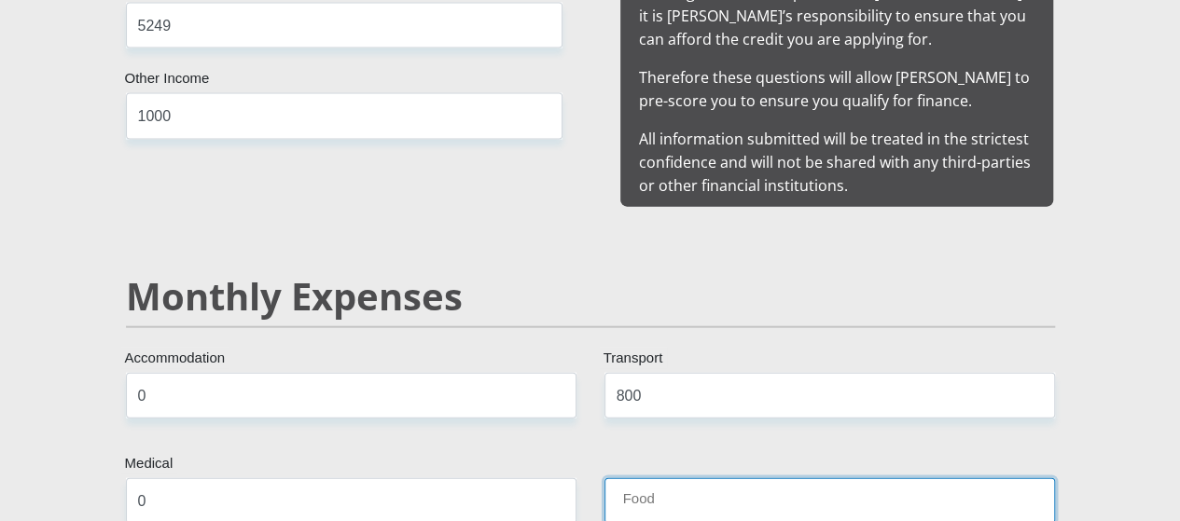
drag, startPoint x: 610, startPoint y: 415, endPoint x: 627, endPoint y: 419, distance: 17.2
click at [610, 478] on input "Food" at bounding box center [829, 501] width 450 height 46
type input "1500"
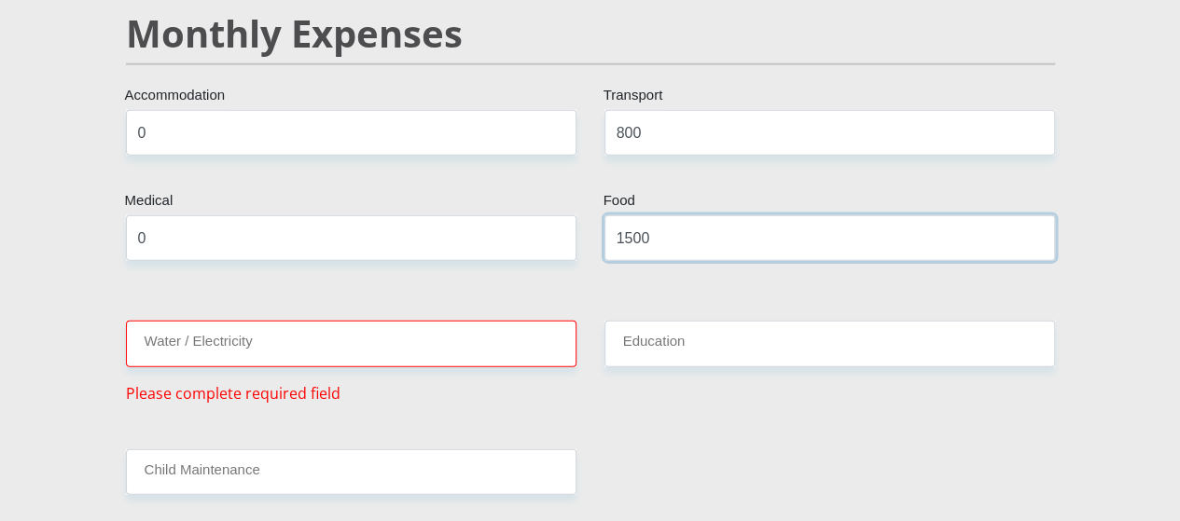
scroll to position [2331, 0]
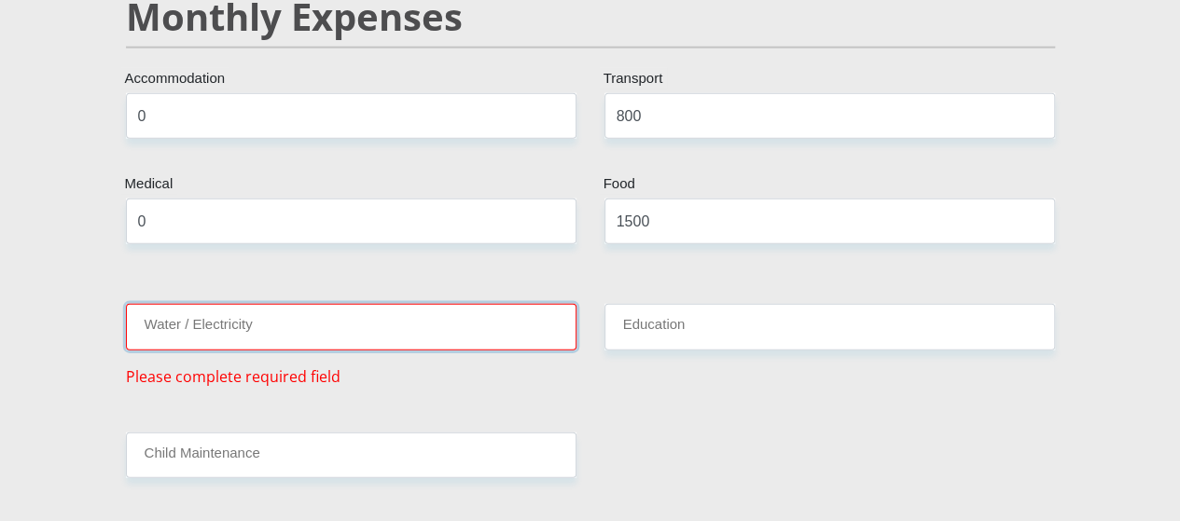
click at [252, 304] on input "Water / Electricity" at bounding box center [351, 327] width 450 height 46
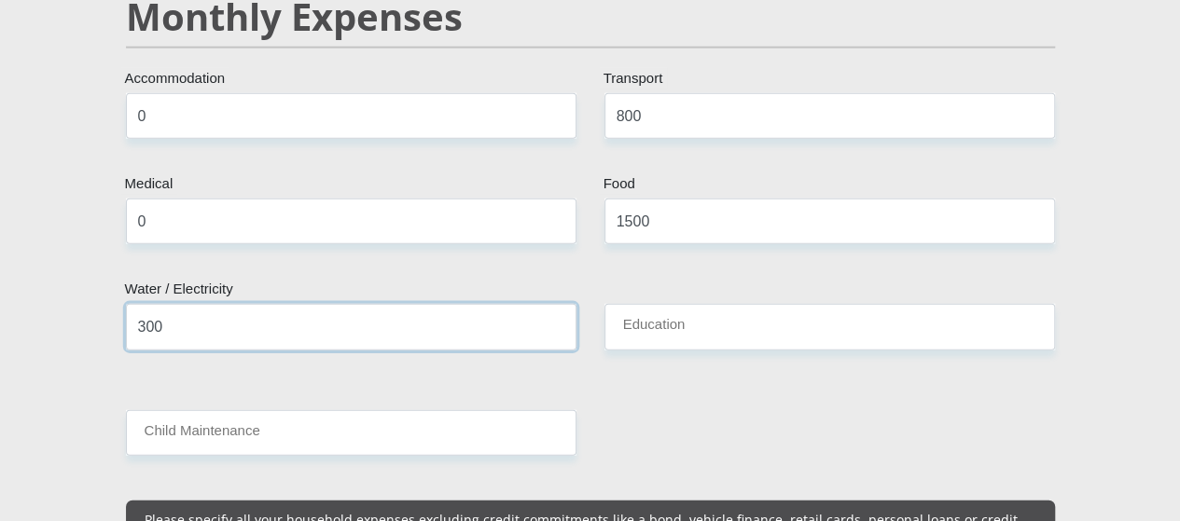
type input "300"
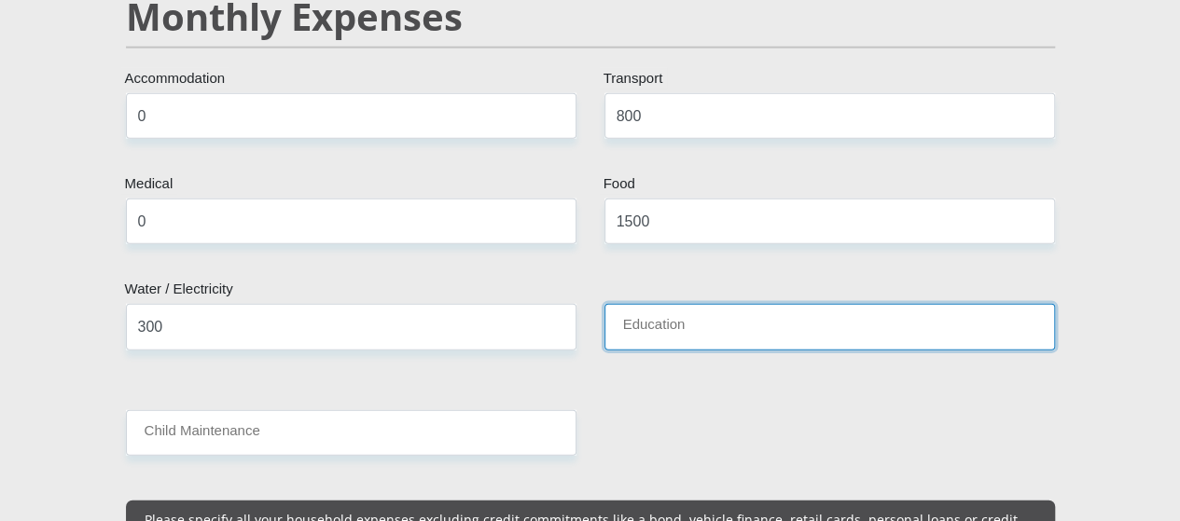
click at [679, 304] on input "Education" at bounding box center [829, 327] width 450 height 46
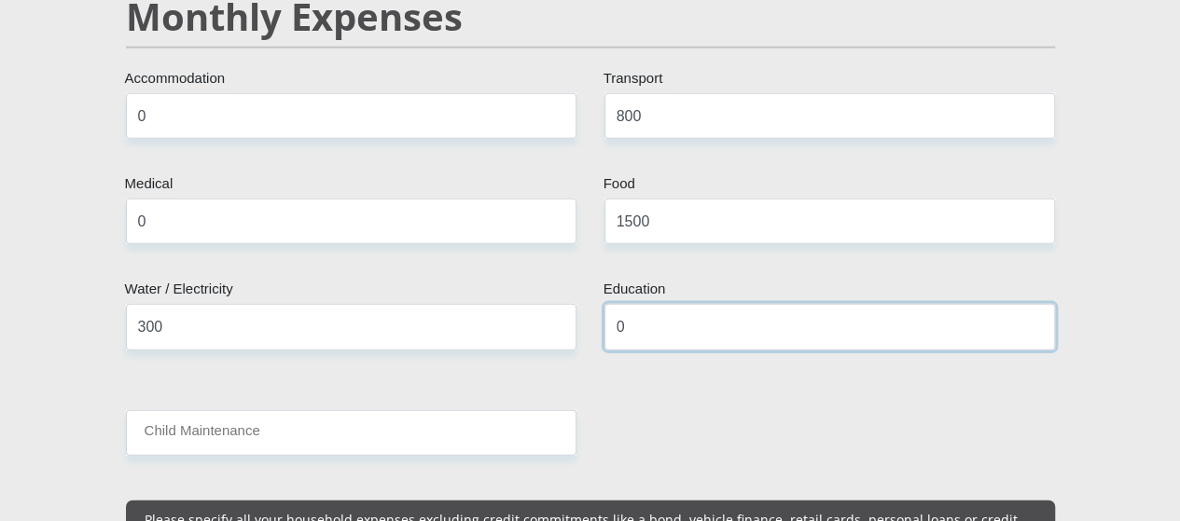
type input "0"
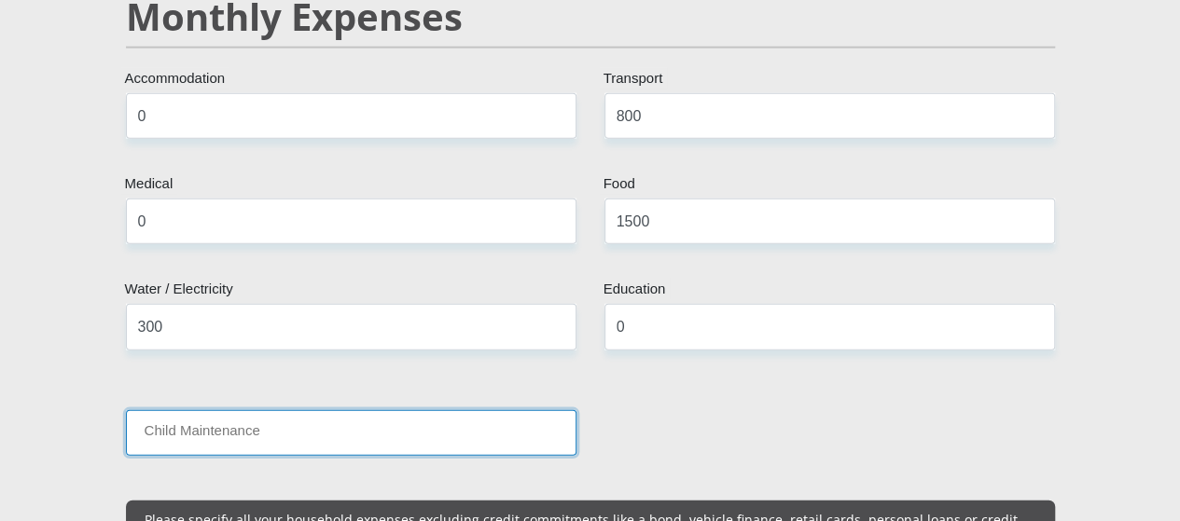
click at [239, 410] on input "Child Maintenance" at bounding box center [351, 433] width 450 height 46
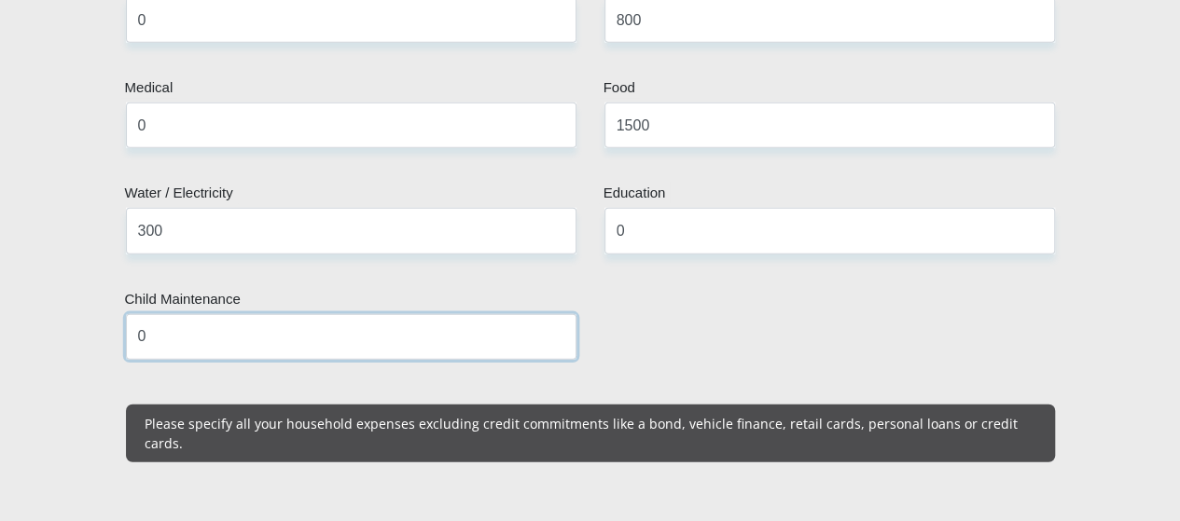
scroll to position [2611, 0]
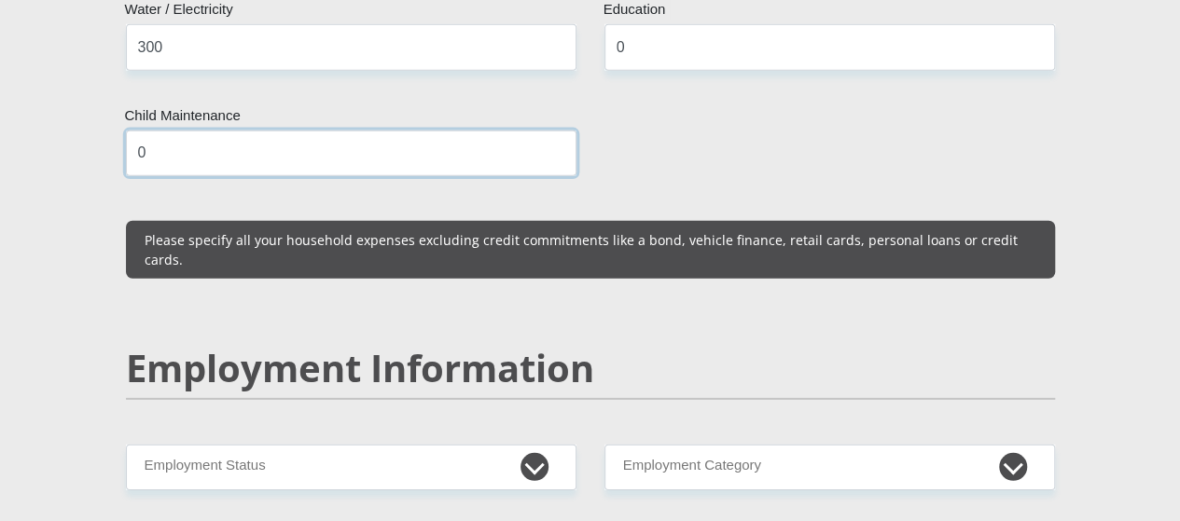
type input "0"
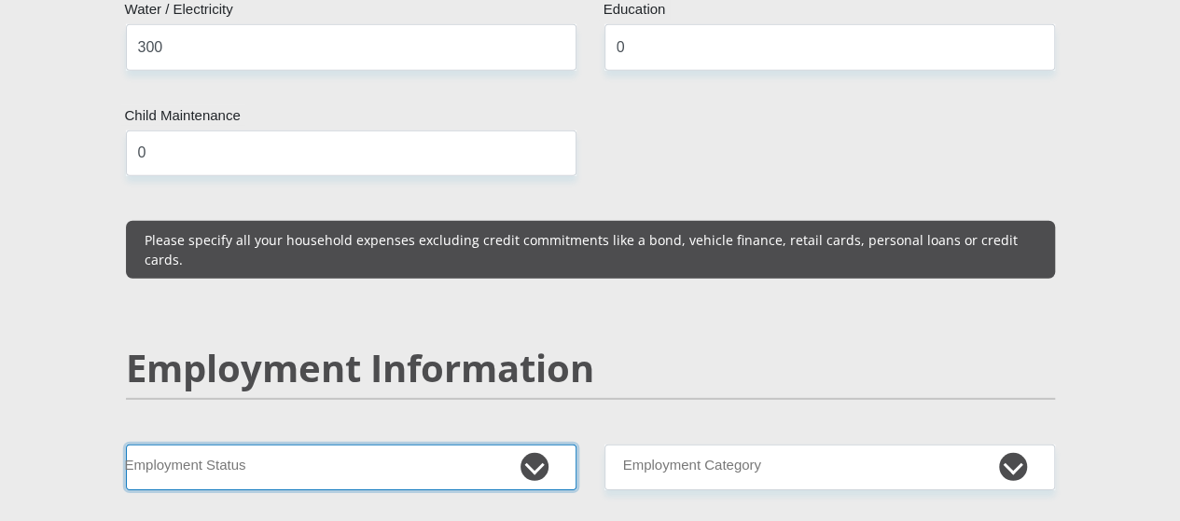
click at [256, 445] on select "Permanent/Full-time Part-time/Casual Contract Worker Self-Employed Housewife Re…" at bounding box center [351, 468] width 450 height 46
select select "3"
click at [126, 445] on select "Permanent/Full-time Part-time/Casual Contract Worker Self-Employed Housewife Re…" at bounding box center [351, 468] width 450 height 46
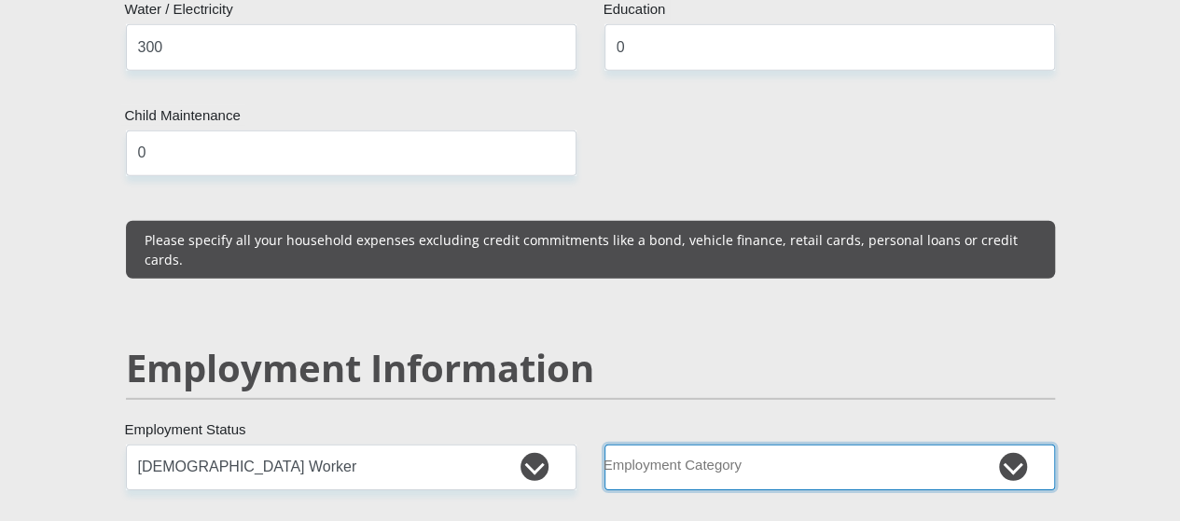
click at [715, 445] on select "AGRICULTURE ALCOHOL & TOBACCO CONSTRUCTION MATERIALS METALLURGY EQUIPMENT FOR R…" at bounding box center [829, 468] width 450 height 46
select select "14"
click at [604, 445] on select "AGRICULTURE ALCOHOL & TOBACCO CONSTRUCTION MATERIALS METALLURGY EQUIPMENT FOR R…" at bounding box center [829, 468] width 450 height 46
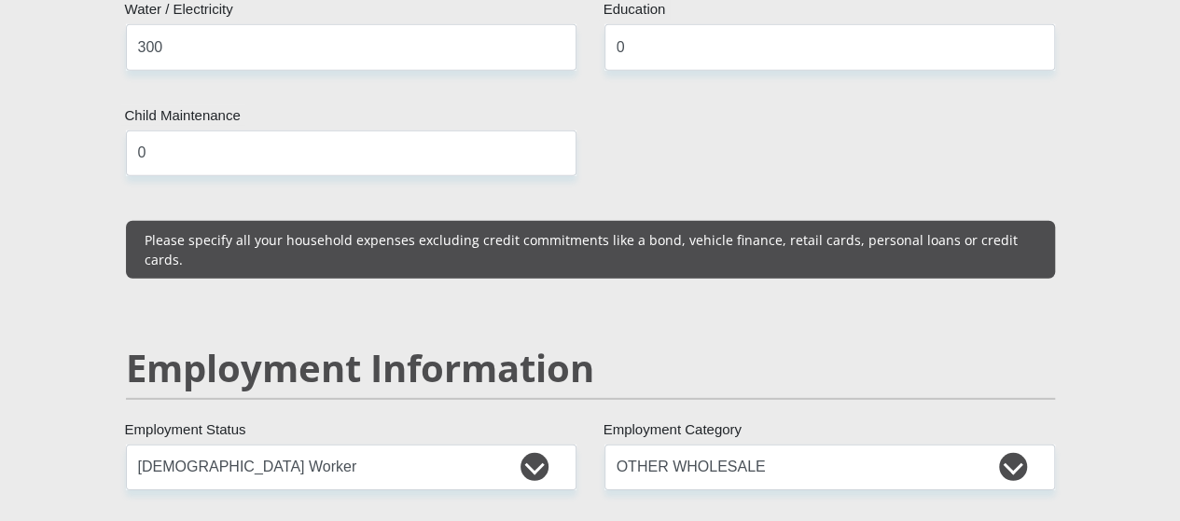
select select "Service Industry"
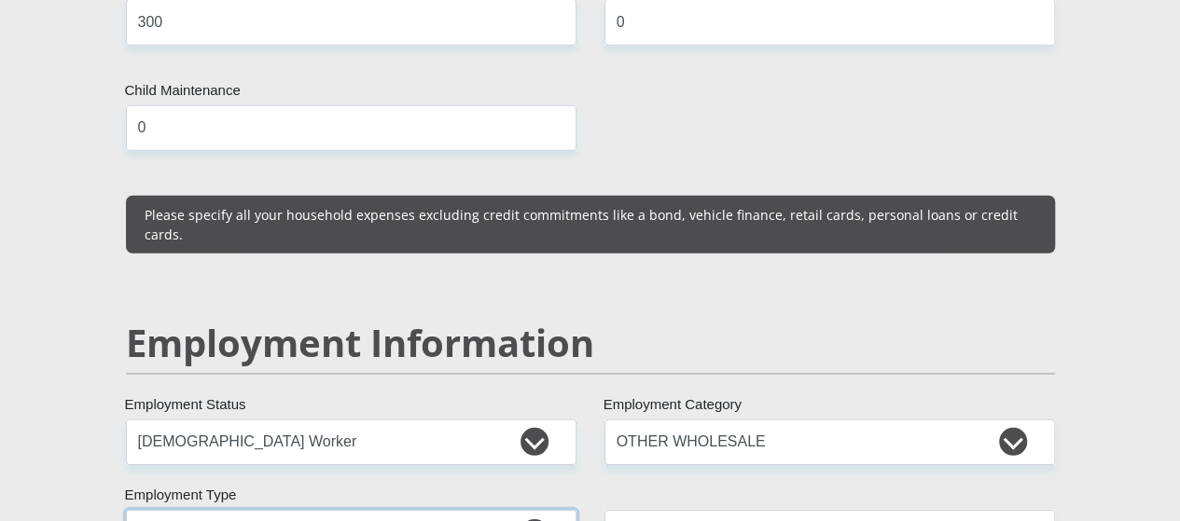
scroll to position [2704, 0]
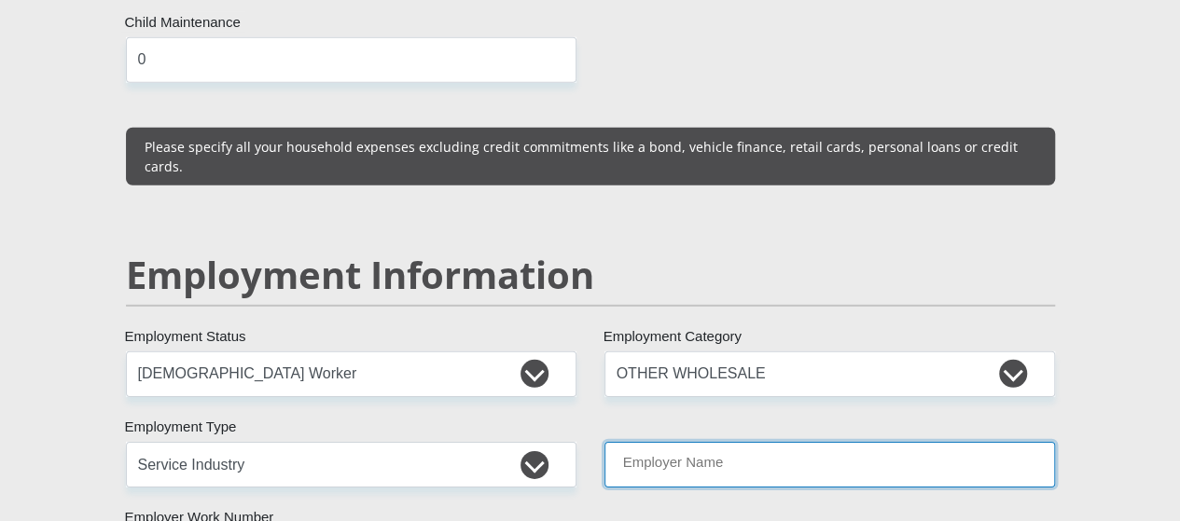
click at [664, 442] on input "Employer Name" at bounding box center [829, 465] width 450 height 46
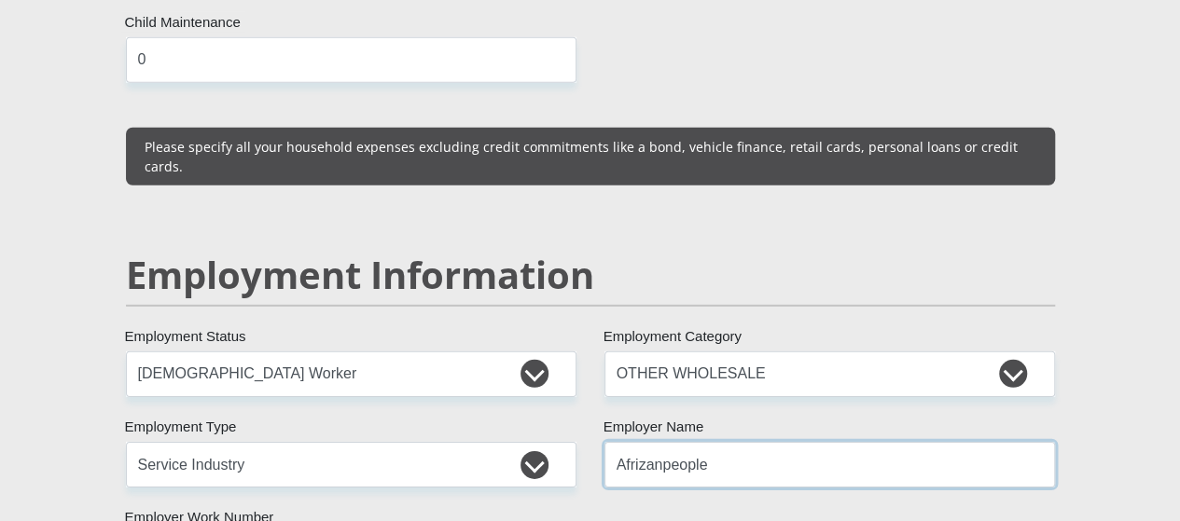
click at [657, 442] on input "Afrizanpeople" at bounding box center [829, 465] width 450 height 46
click at [737, 442] on input "Afrizanpeople" at bounding box center [829, 465] width 450 height 46
click at [660, 442] on input "Afrizanpeople" at bounding box center [829, 465] width 450 height 46
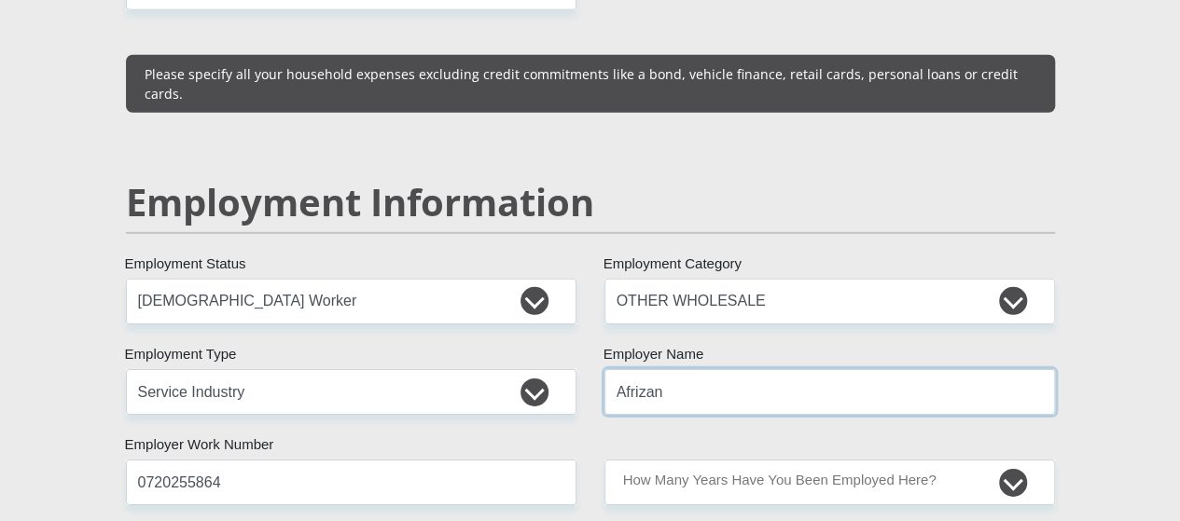
scroll to position [2984, 0]
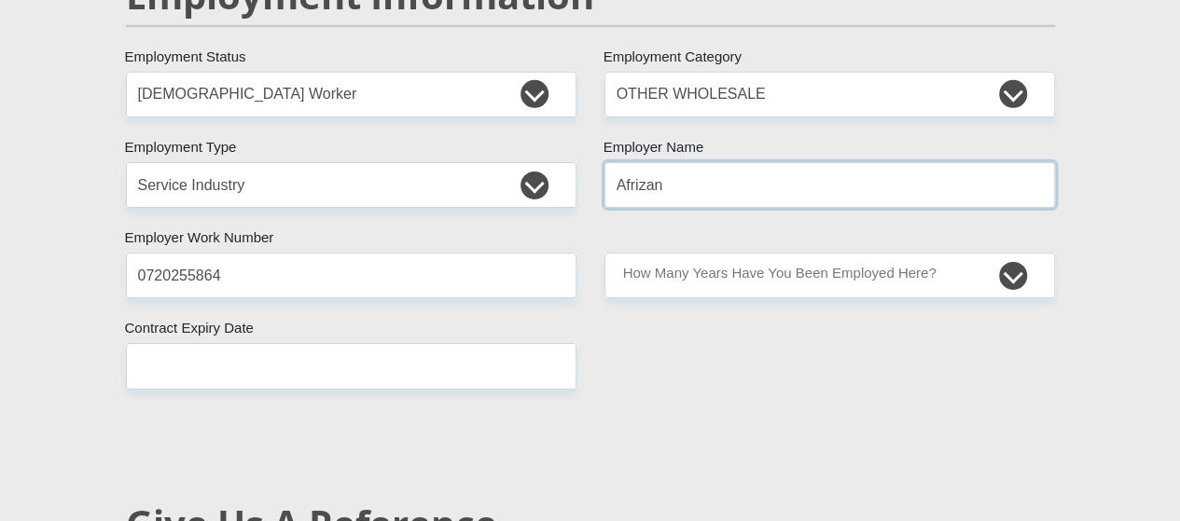
type input "Afrizan"
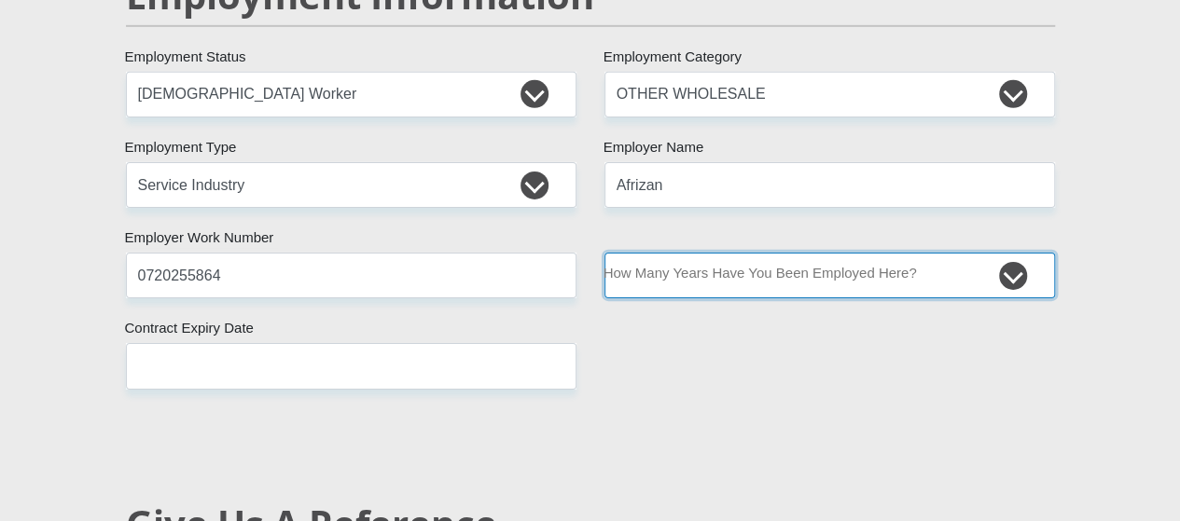
click at [688, 253] on select "less than 1 year 1-3 years 3-5 years 5+ years" at bounding box center [829, 276] width 450 height 46
select select "24"
click at [604, 253] on select "less than 1 year 1-3 years 3-5 years 5+ years" at bounding box center [829, 276] width 450 height 46
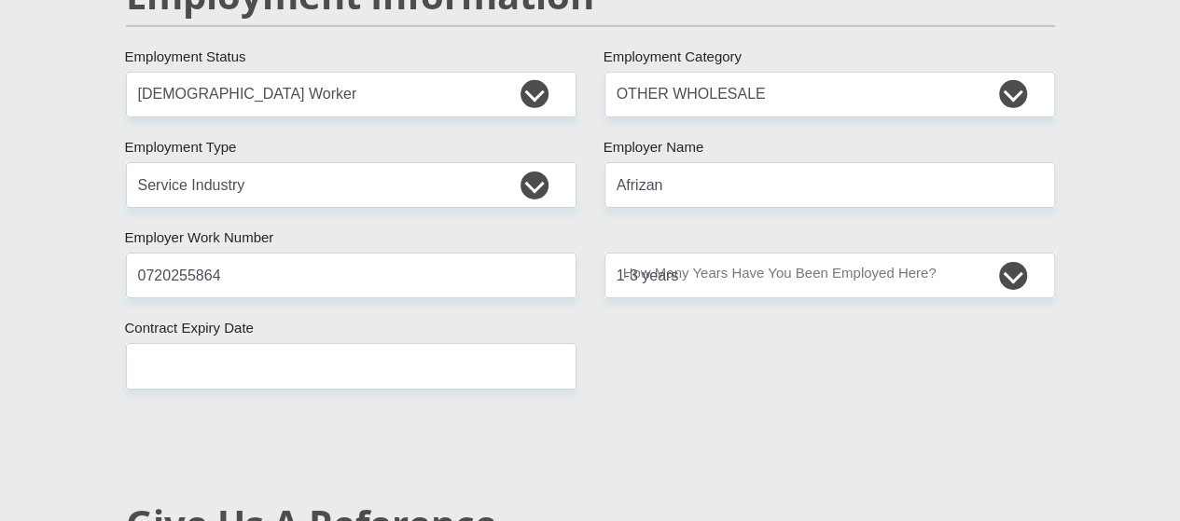
click at [676, 253] on div "Mr Ms Mrs Dr Other Title Sisipo First Name Faku Surname 9412140747088 South Afr…" at bounding box center [590, 98] width 957 height 5411
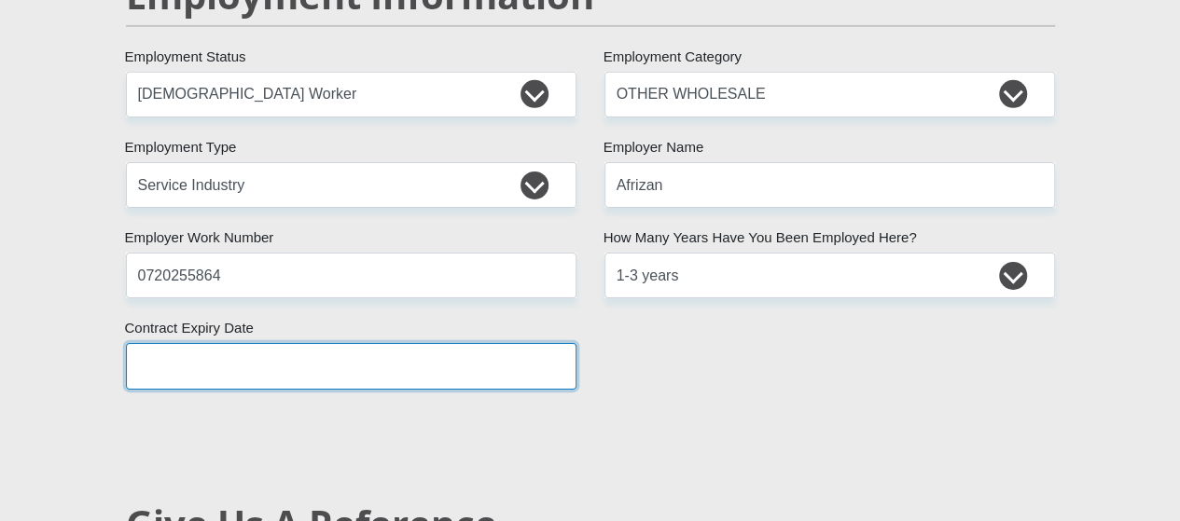
click at [351, 343] on input "text" at bounding box center [351, 366] width 450 height 46
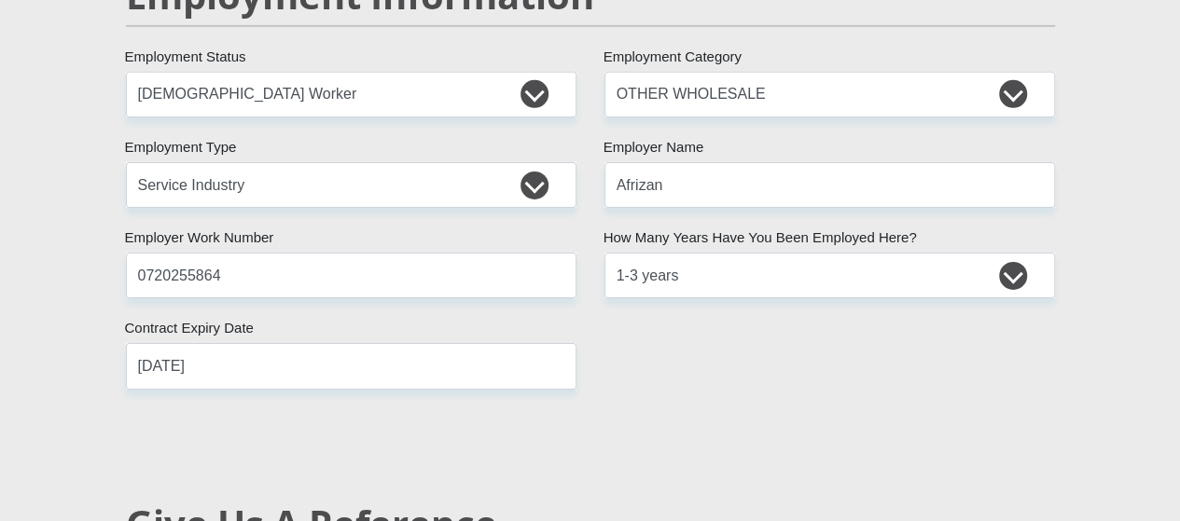
click at [859, 244] on div "Mr Ms Mrs Dr Other Title Sisipo First Name Faku Surname 9412140747088 South Afr…" at bounding box center [590, 98] width 957 height 5411
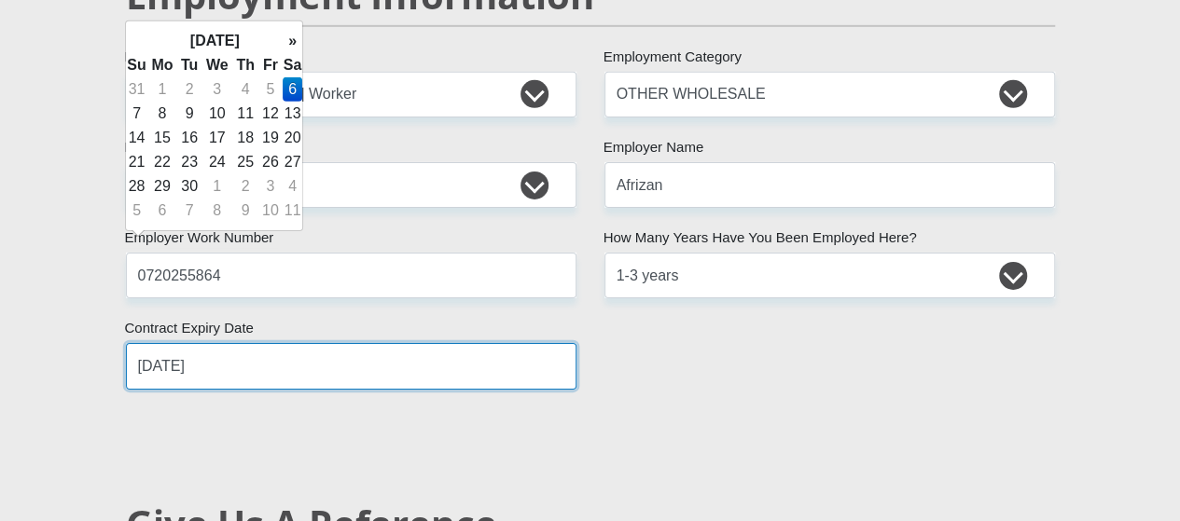
click at [258, 343] on input "2025/09/06" at bounding box center [351, 366] width 450 height 46
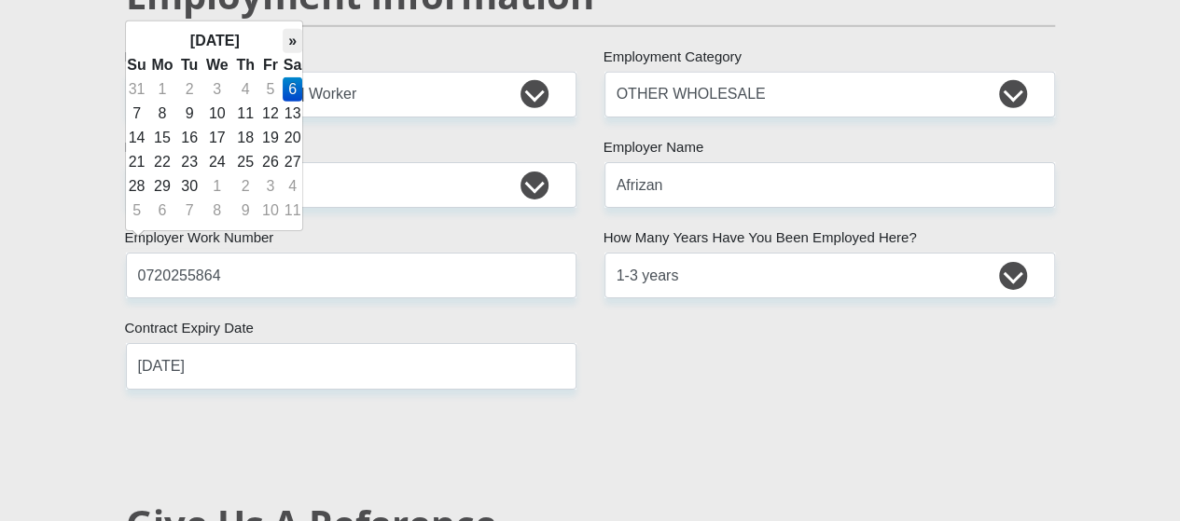
click at [291, 44] on th "»" at bounding box center [293, 41] width 21 height 24
click at [289, 44] on th "»" at bounding box center [293, 41] width 21 height 24
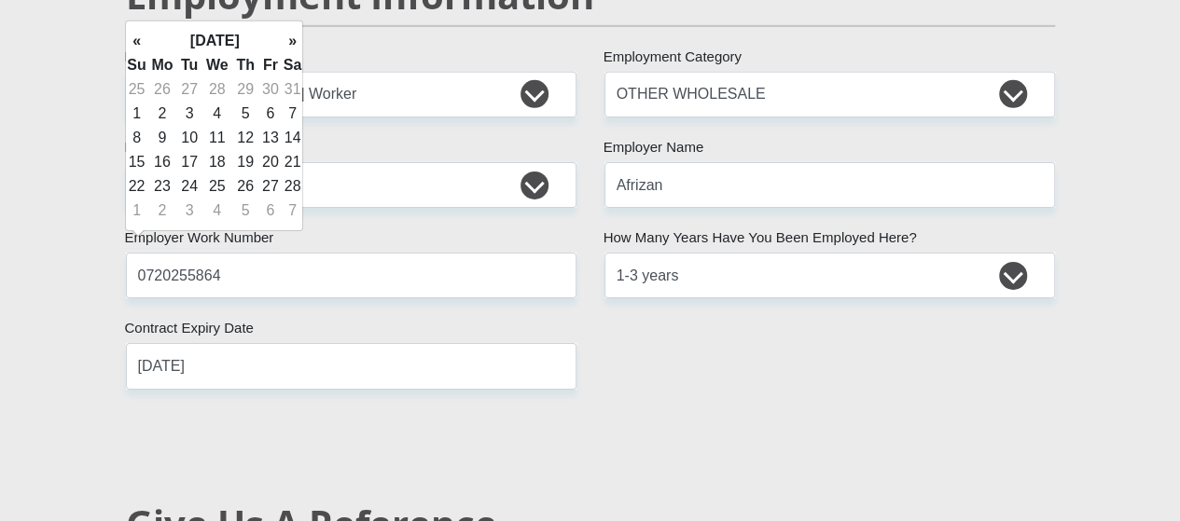
click at [289, 44] on th "»" at bounding box center [293, 41] width 21 height 24
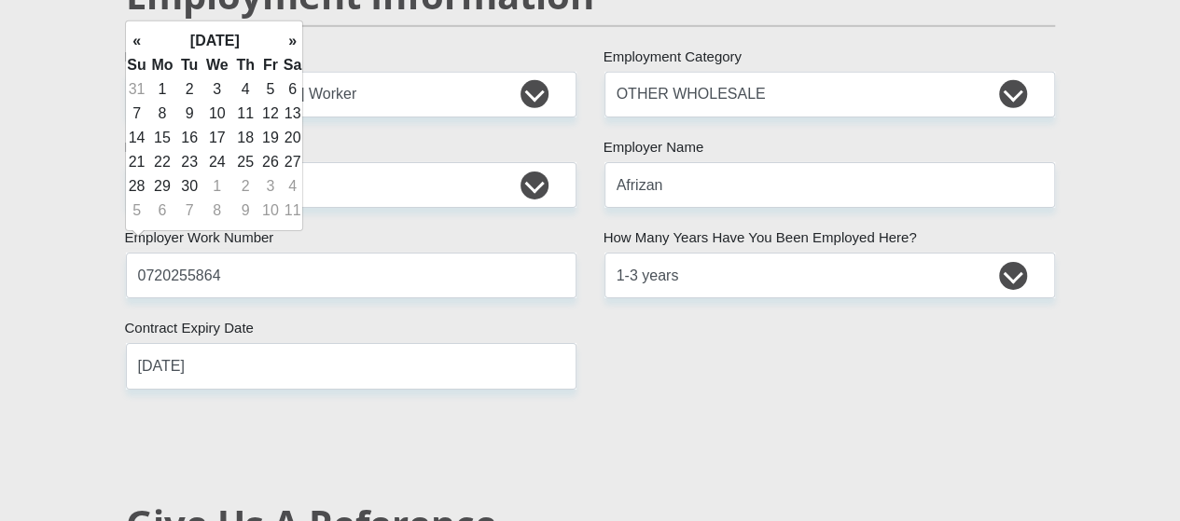
click at [289, 44] on th "»" at bounding box center [293, 41] width 21 height 24
click at [283, 41] on th "»" at bounding box center [293, 41] width 21 height 24
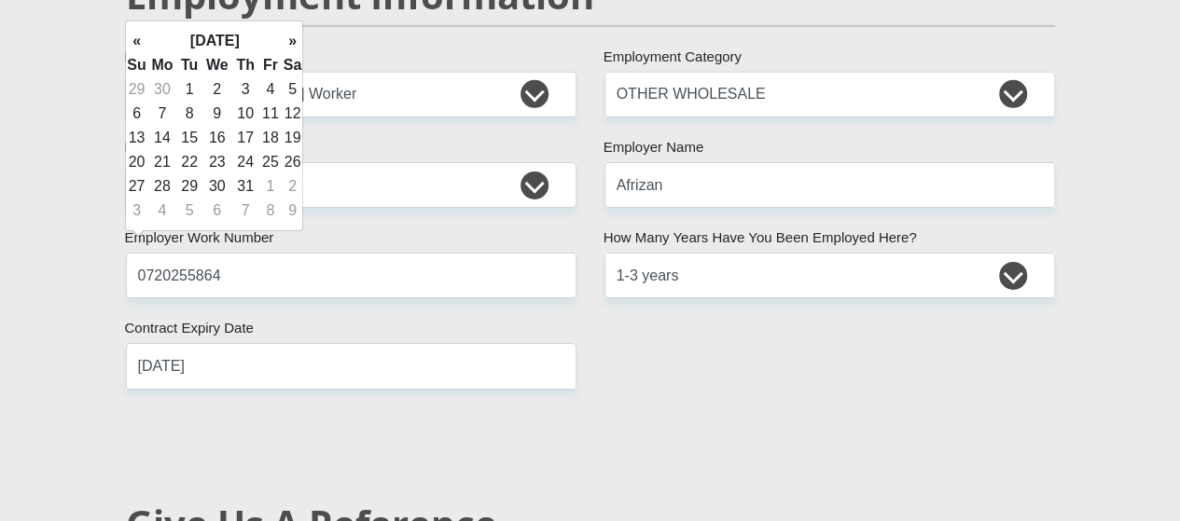
click at [283, 41] on th "»" at bounding box center [293, 41] width 21 height 24
click at [284, 42] on th "»" at bounding box center [293, 41] width 21 height 24
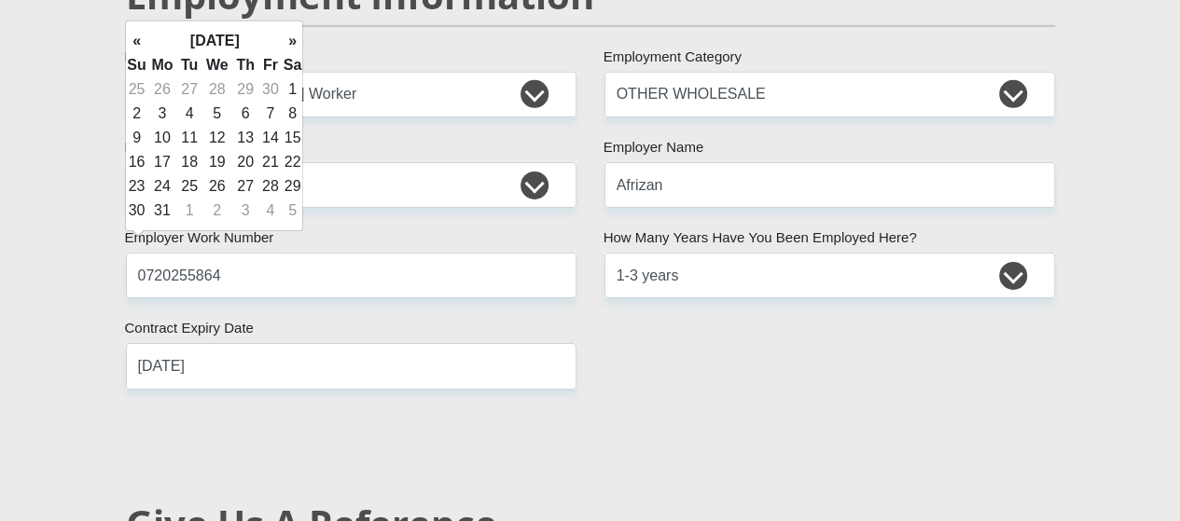
click at [284, 42] on th "»" at bounding box center [293, 41] width 21 height 24
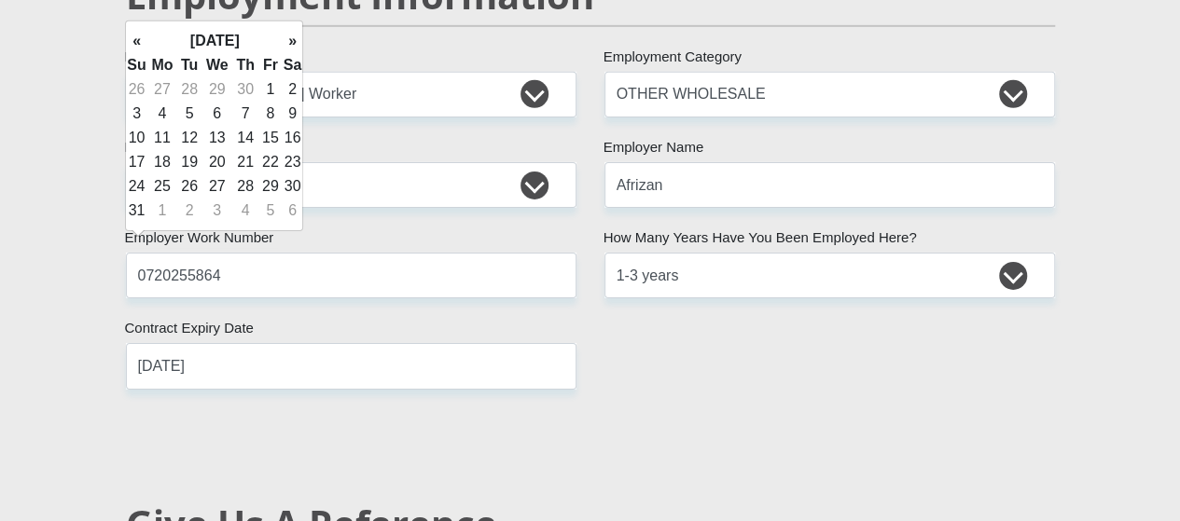
click at [284, 42] on th "»" at bounding box center [293, 41] width 21 height 24
click at [284, 43] on th "»" at bounding box center [293, 41] width 21 height 24
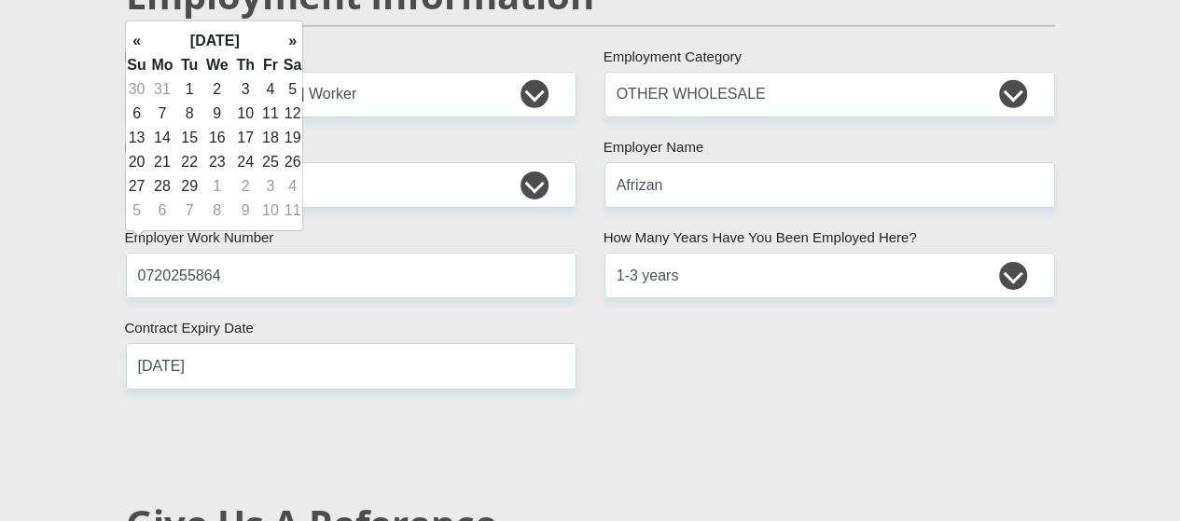
click at [284, 43] on th "»" at bounding box center [293, 41] width 21 height 24
click at [245, 189] on td "27" at bounding box center [245, 186] width 26 height 24
type input "2028/04/27"
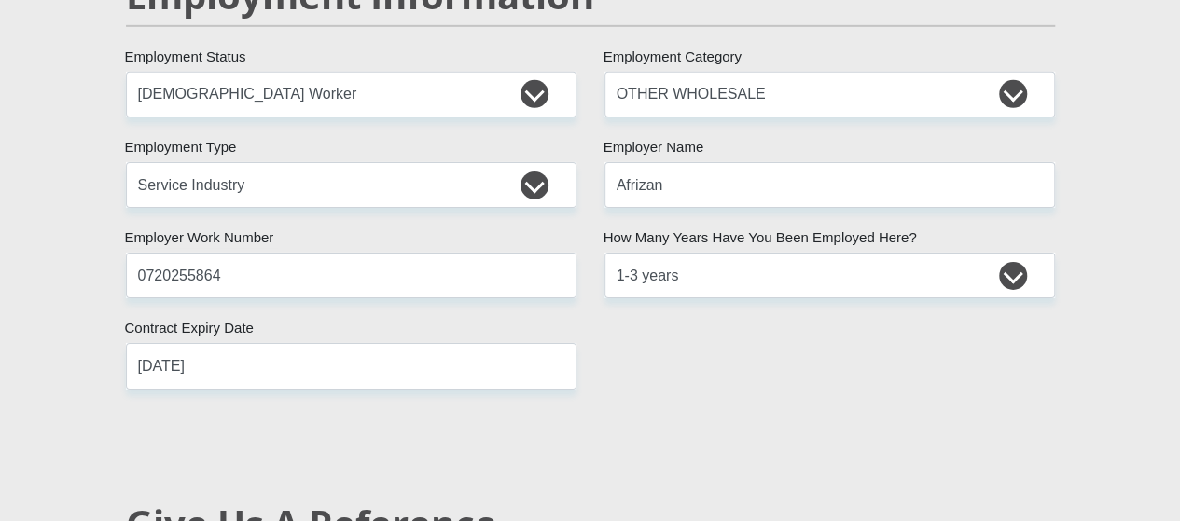
click at [860, 301] on div "Mr Ms Mrs Dr Other Title Sisipo First Name Faku Surname 9412140747088 South Afr…" at bounding box center [590, 98] width 957 height 5411
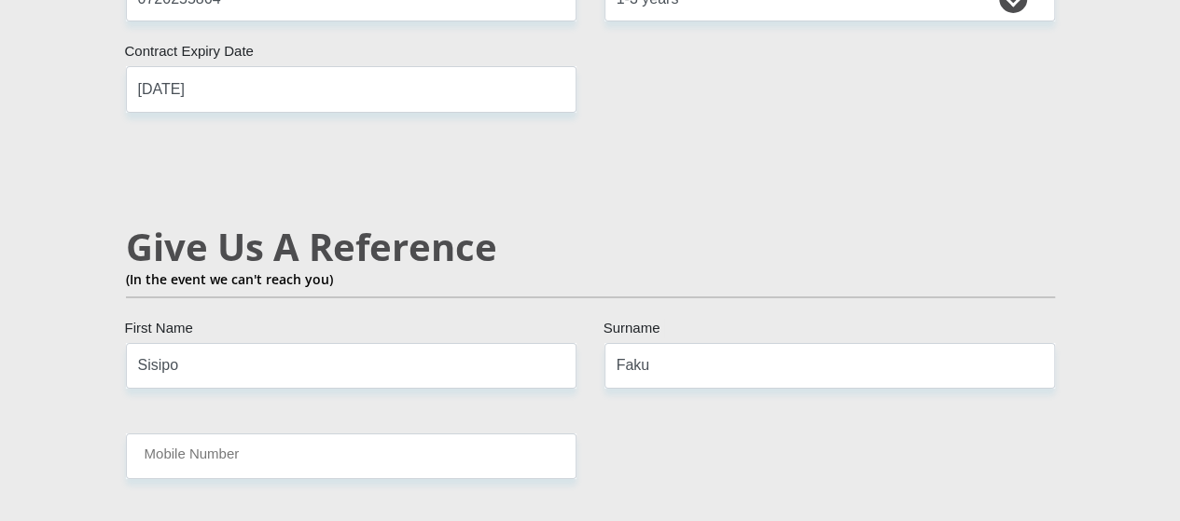
scroll to position [3357, 0]
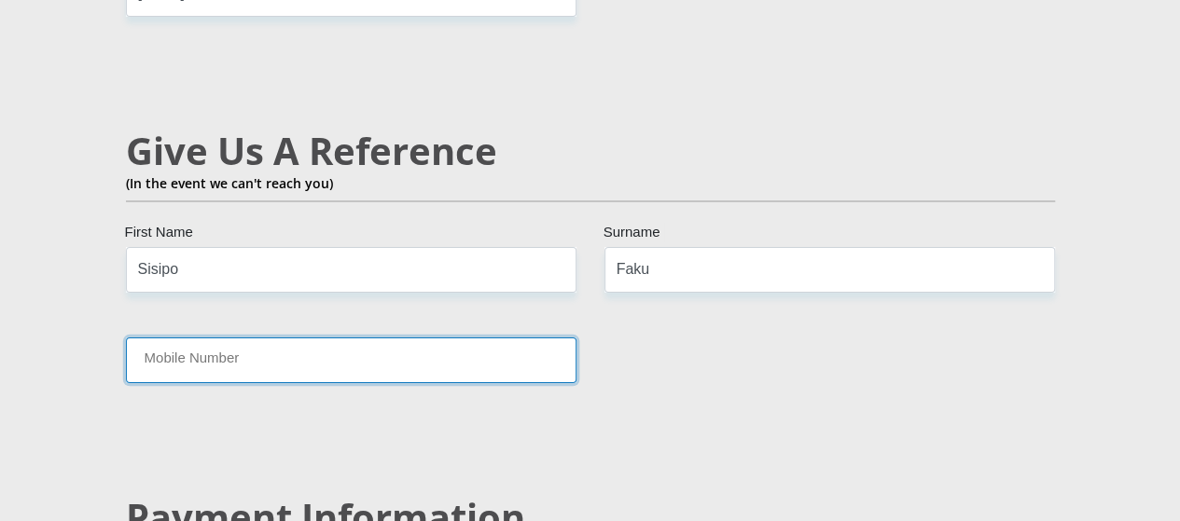
click at [247, 338] on input "Mobile Number" at bounding box center [351, 361] width 450 height 46
type input "0720255864"
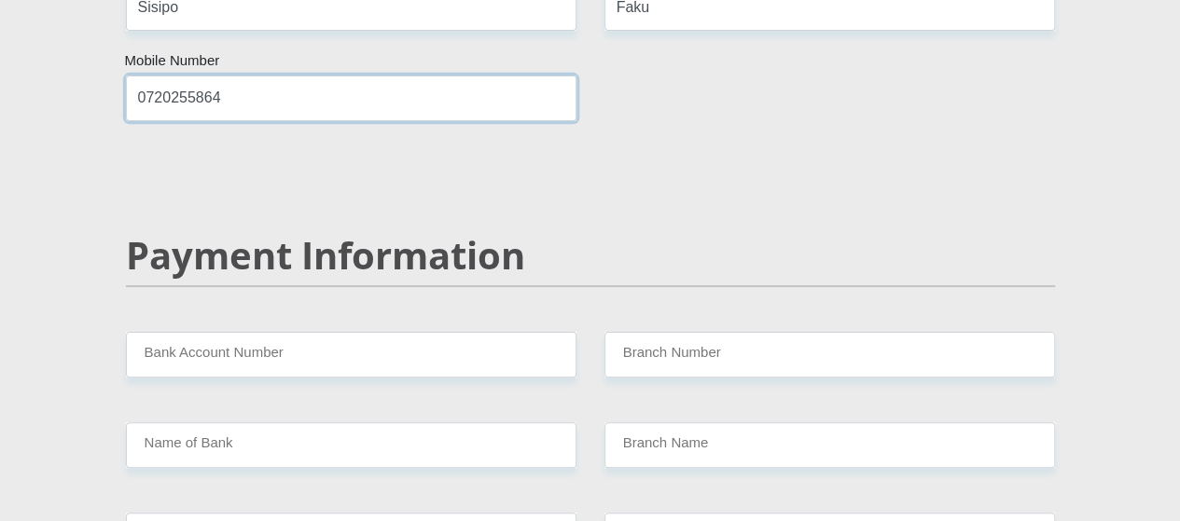
scroll to position [3637, 0]
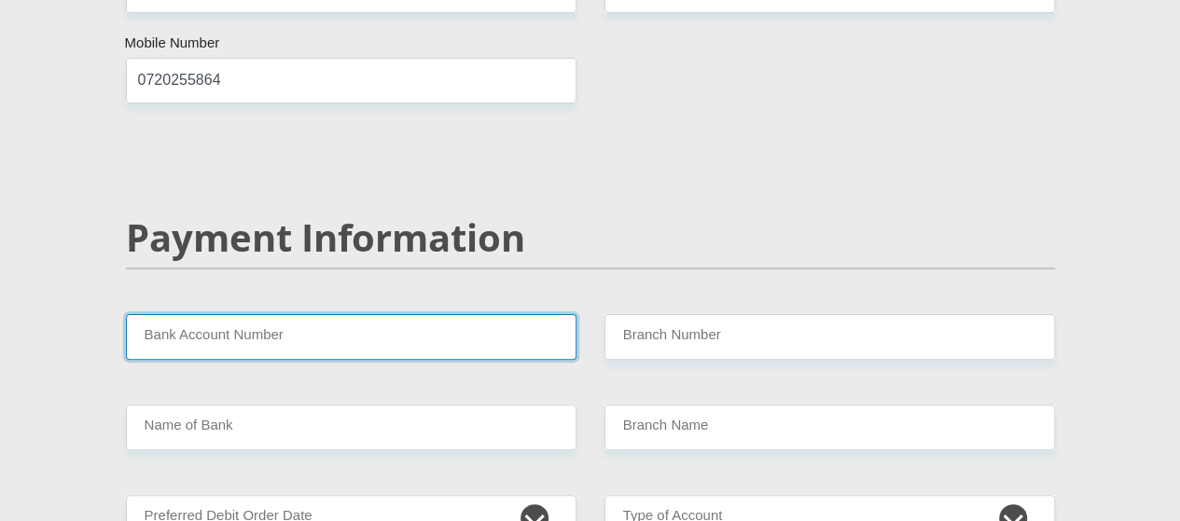
click at [331, 314] on input "Bank Account Number" at bounding box center [351, 337] width 450 height 46
type input "1436827394"
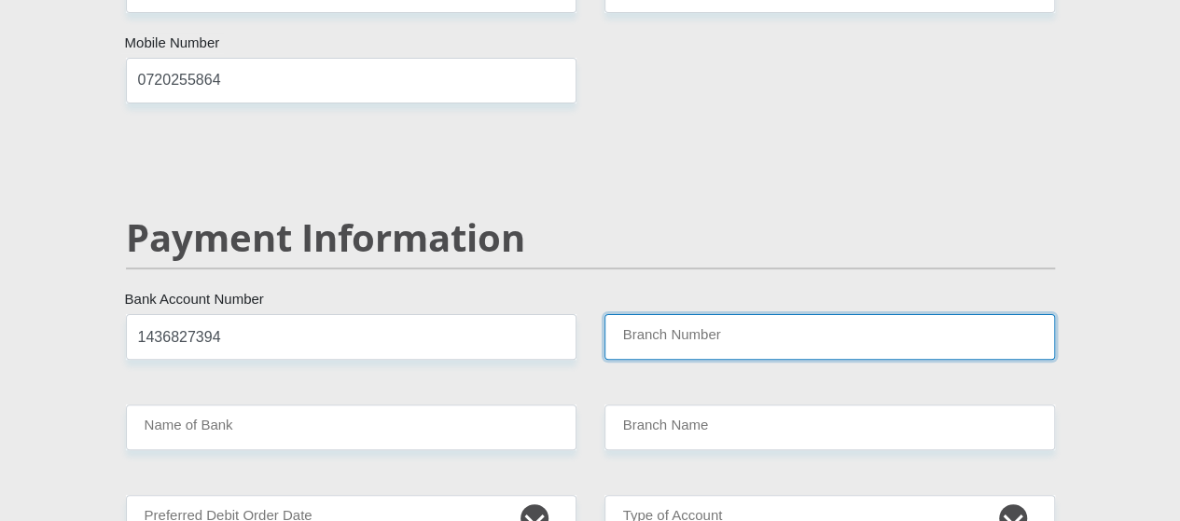
click at [643, 314] on input "Branch Number" at bounding box center [829, 337] width 450 height 46
type input "470010"
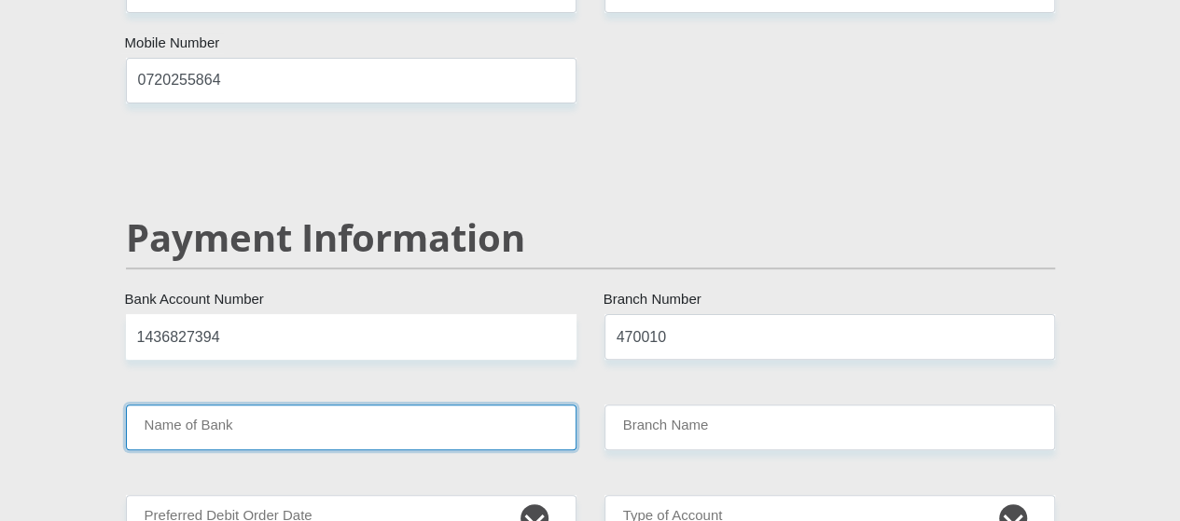
click at [336, 405] on input "Name of Bank" at bounding box center [351, 428] width 450 height 46
type input "CAPITEC BANK LIMITED"
type input "CAPITEC BANK CPC"
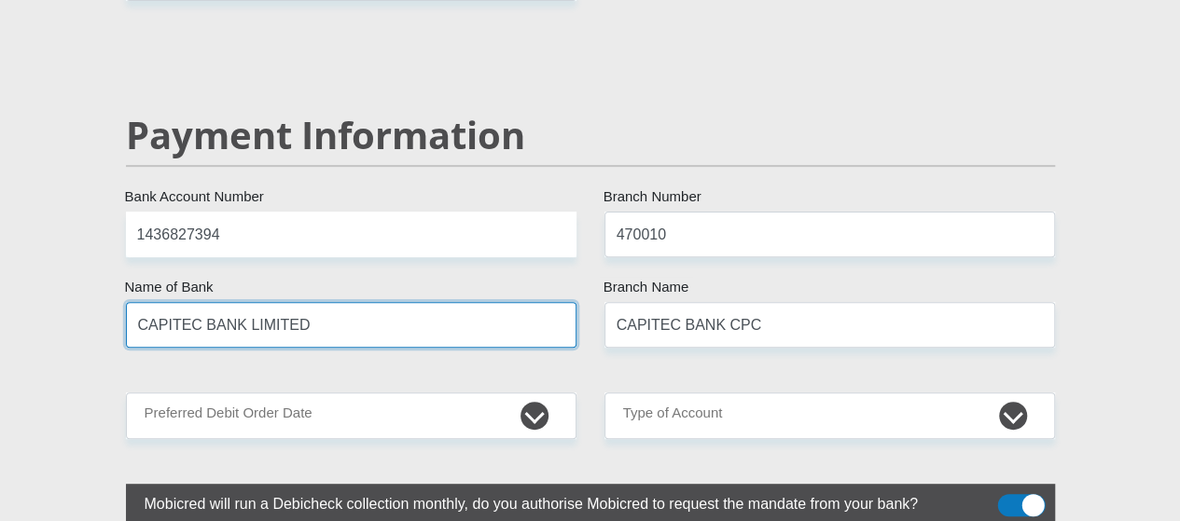
scroll to position [3823, 0]
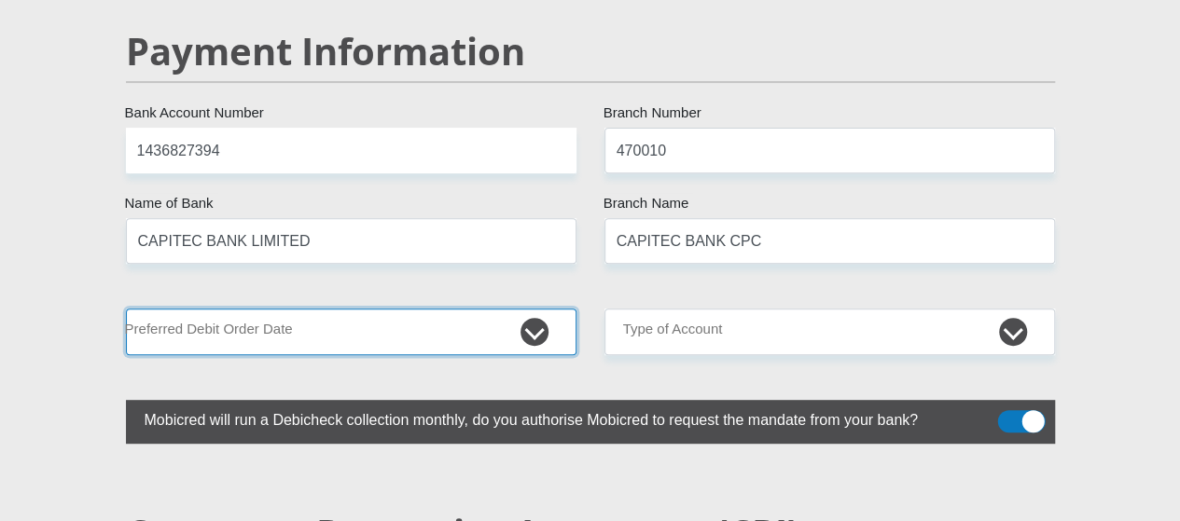
click at [319, 309] on select "1st 2nd 3rd 4th 5th 7th 18th 19th 20th 21st 22nd 23rd 24th 25th 26th 27th 28th …" at bounding box center [351, 332] width 450 height 46
select select "27"
click at [126, 309] on select "1st 2nd 3rd 4th 5th 7th 18th 19th 20th 21st 22nd 23rd 24th 25th 26th 27th 28th …" at bounding box center [351, 332] width 450 height 46
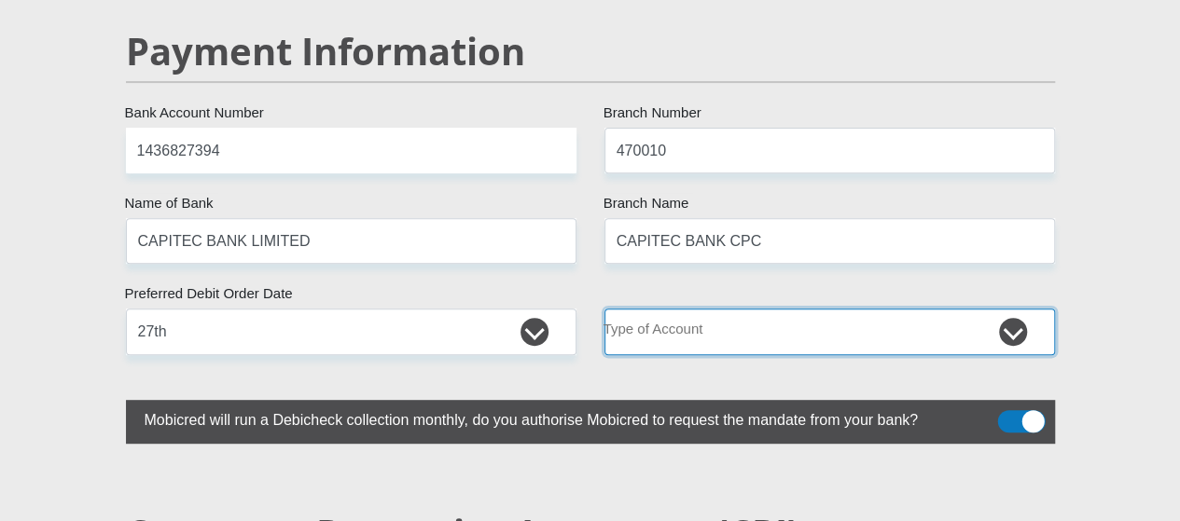
click at [704, 309] on select "Cheque Savings" at bounding box center [829, 332] width 450 height 46
select select "SAV"
click at [604, 309] on select "Cheque Savings" at bounding box center [829, 332] width 450 height 46
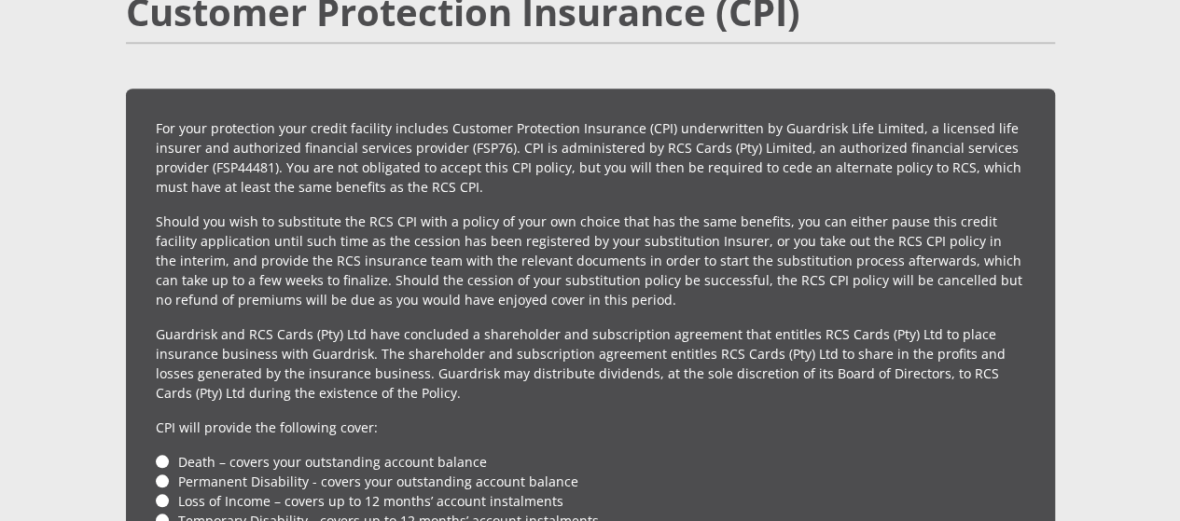
scroll to position [4569, 0]
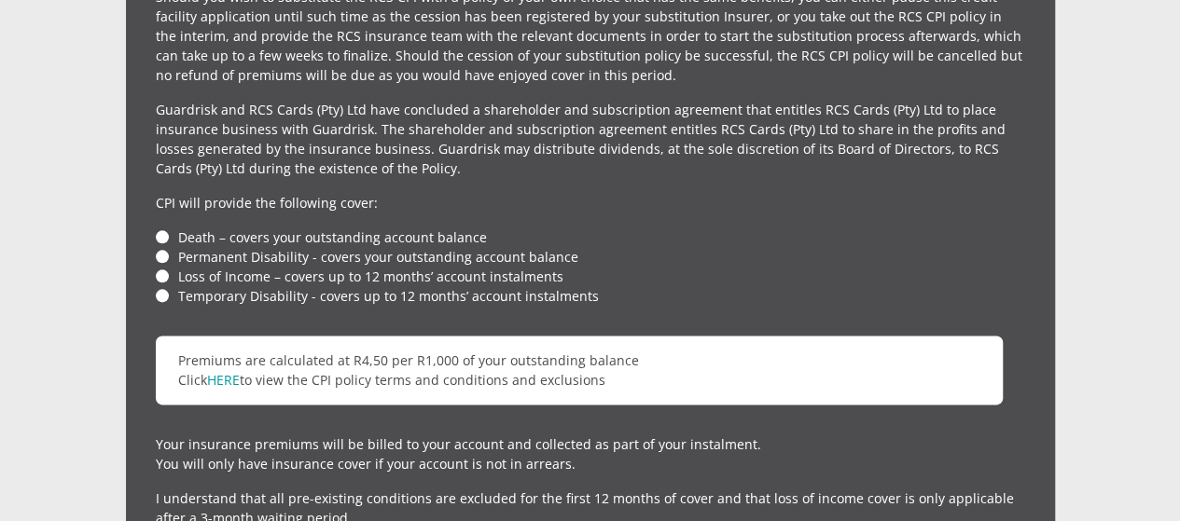
click at [159, 228] on li "Death – covers your outstanding account balance" at bounding box center [590, 238] width 869 height 20
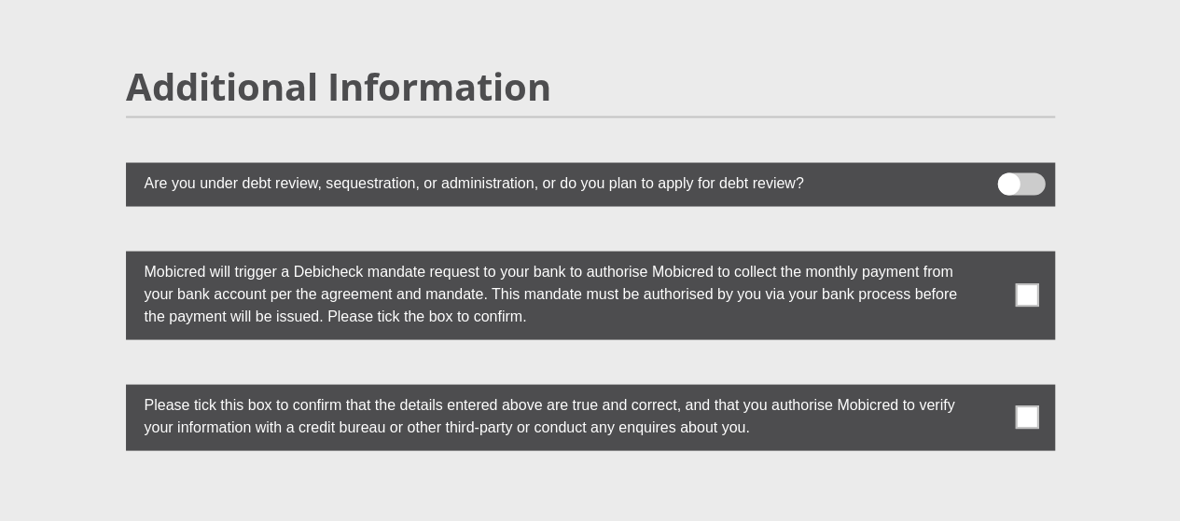
scroll to position [5315, 0]
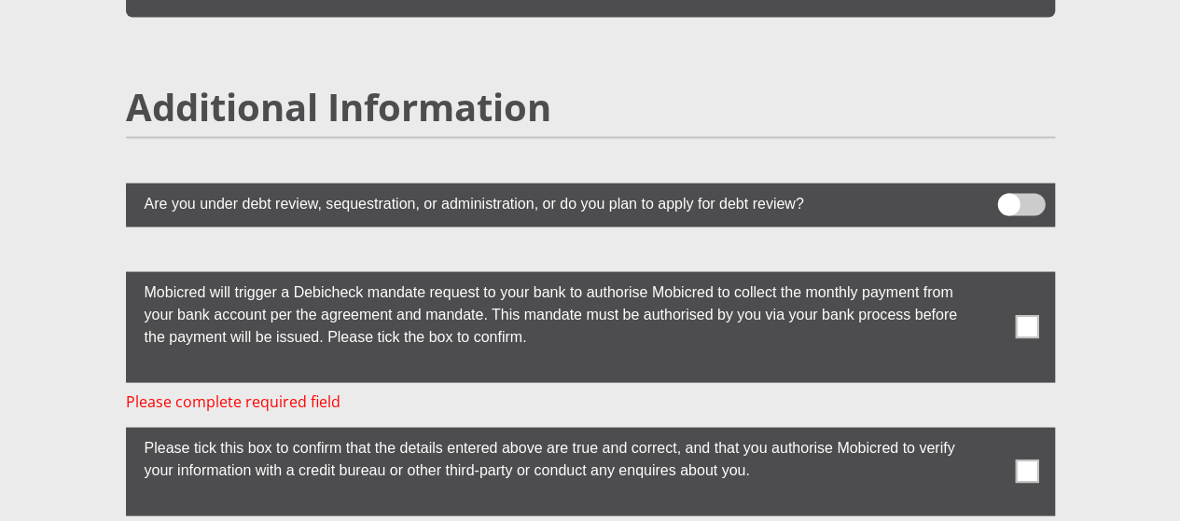
scroll to position [5198, 0]
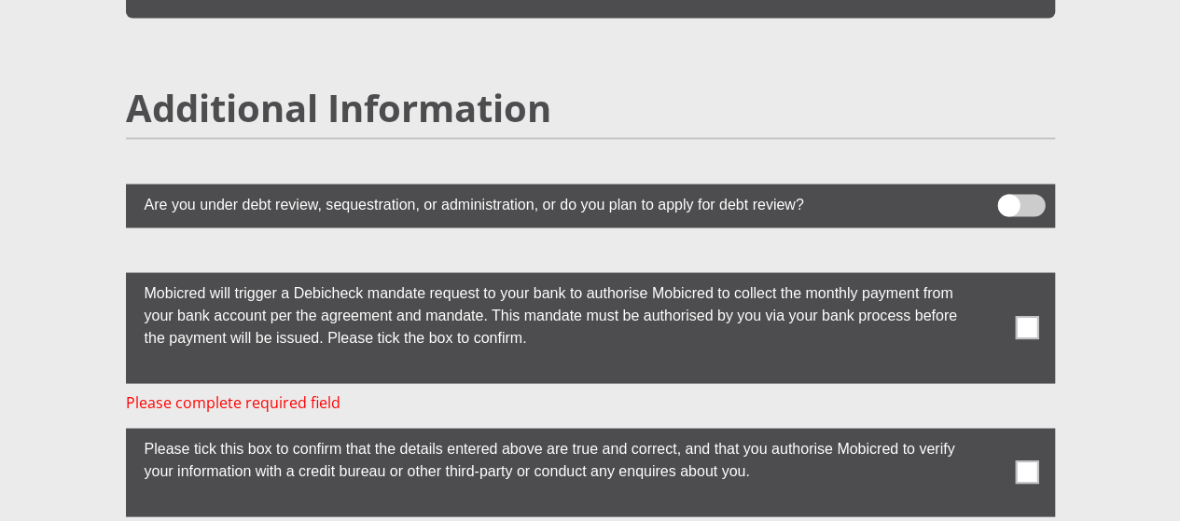
click at [1042, 272] on label at bounding box center [590, 327] width 929 height 111
click at [989, 276] on input "checkbox" at bounding box center [989, 276] width 0 height 0
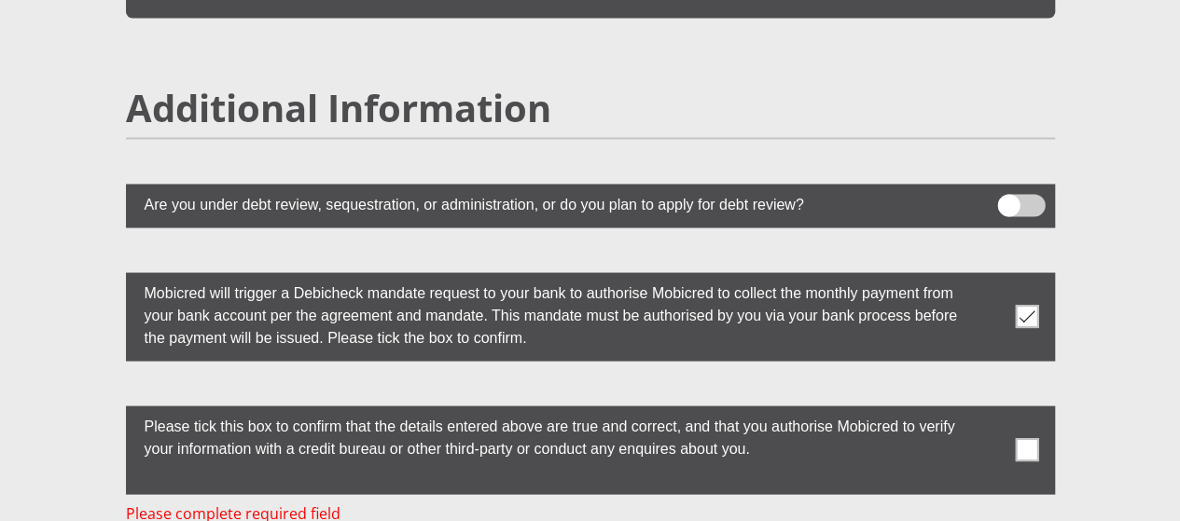
click at [1027, 406] on label at bounding box center [590, 450] width 929 height 89
click at [989, 409] on input "checkbox" at bounding box center [989, 409] width 0 height 0
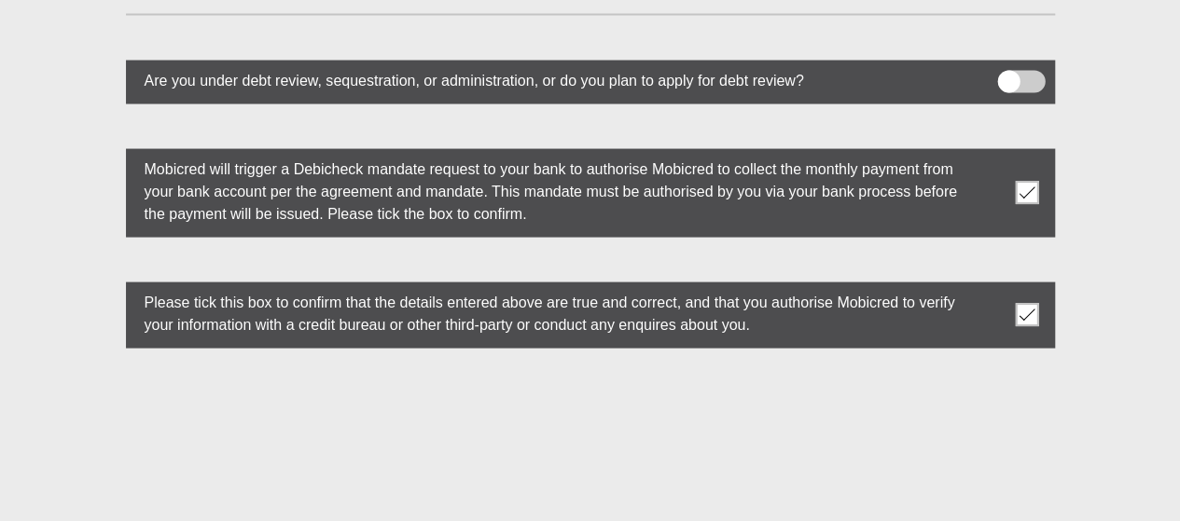
scroll to position [5384, 0]
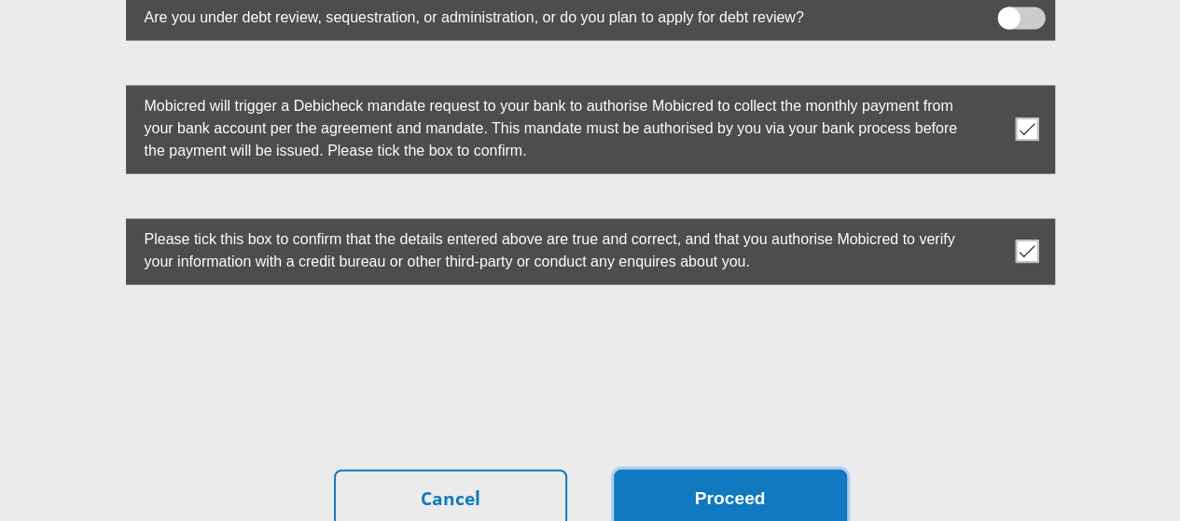
click at [703, 470] on button "Proceed" at bounding box center [730, 499] width 233 height 59
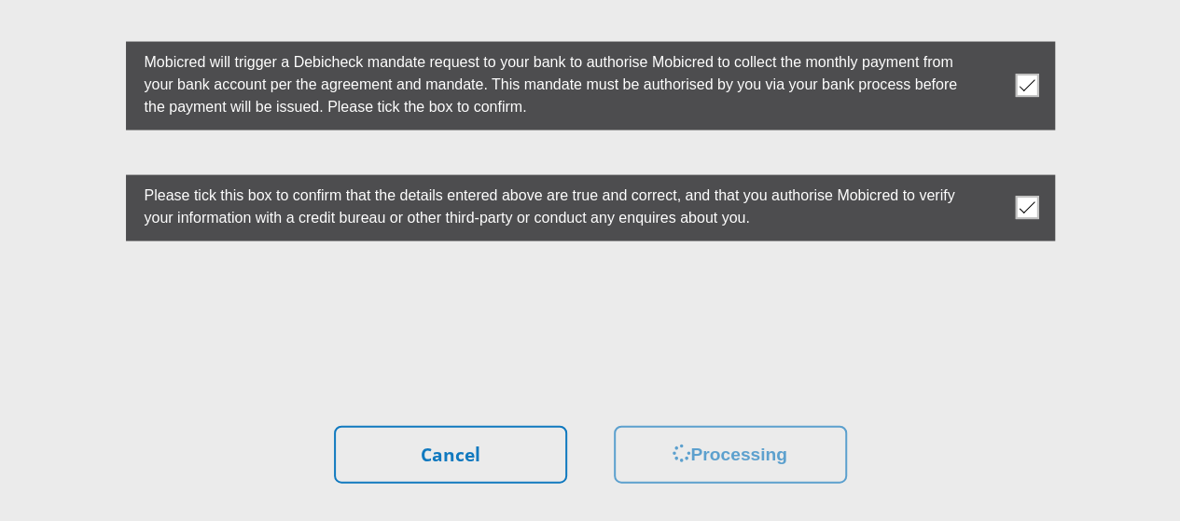
scroll to position [5499, 0]
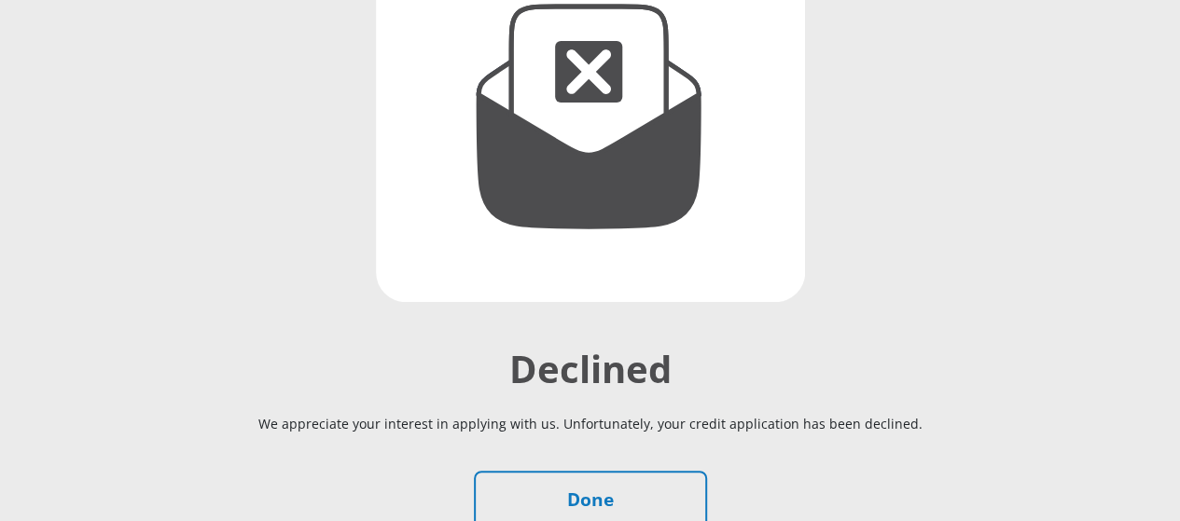
scroll to position [373, 0]
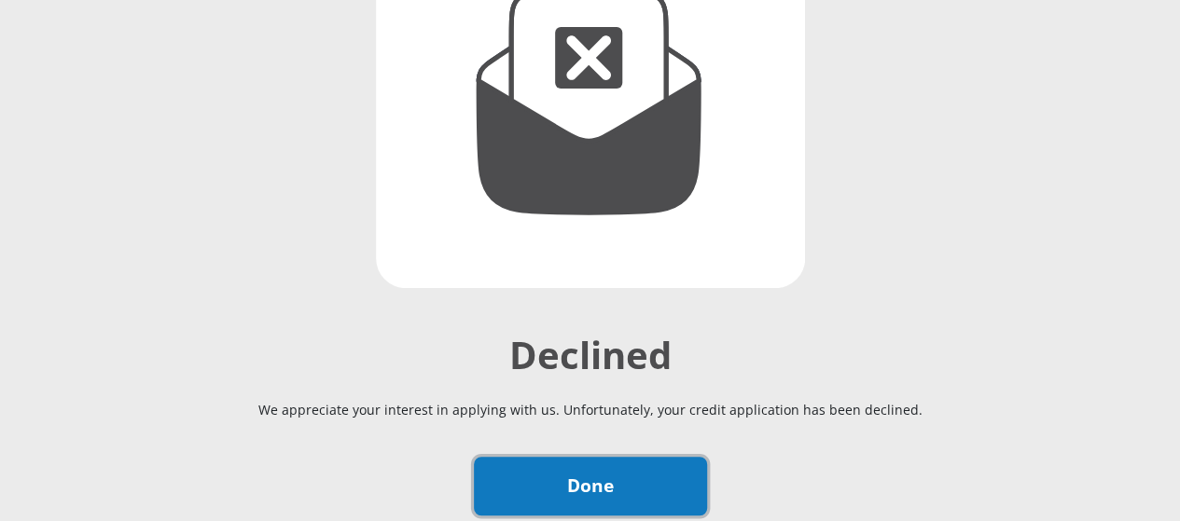
click at [550, 457] on link "Done" at bounding box center [590, 486] width 233 height 59
